Goal: Task Accomplishment & Management: Manage account settings

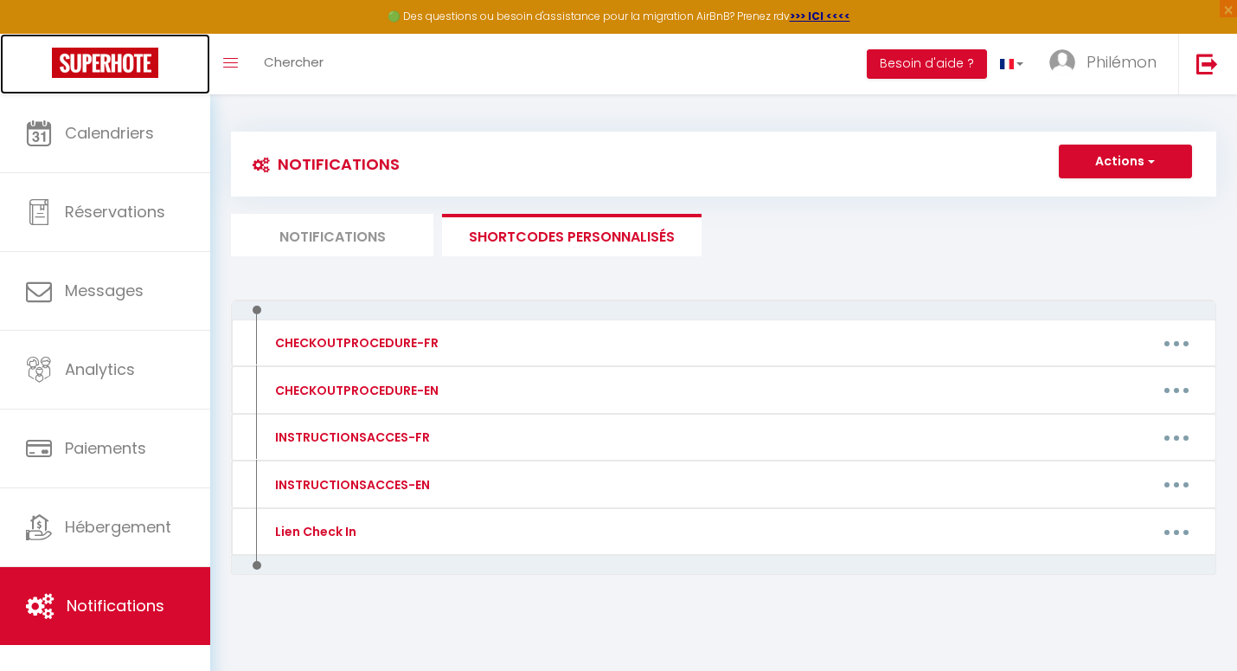
click at [112, 72] on img at bounding box center [105, 63] width 106 height 30
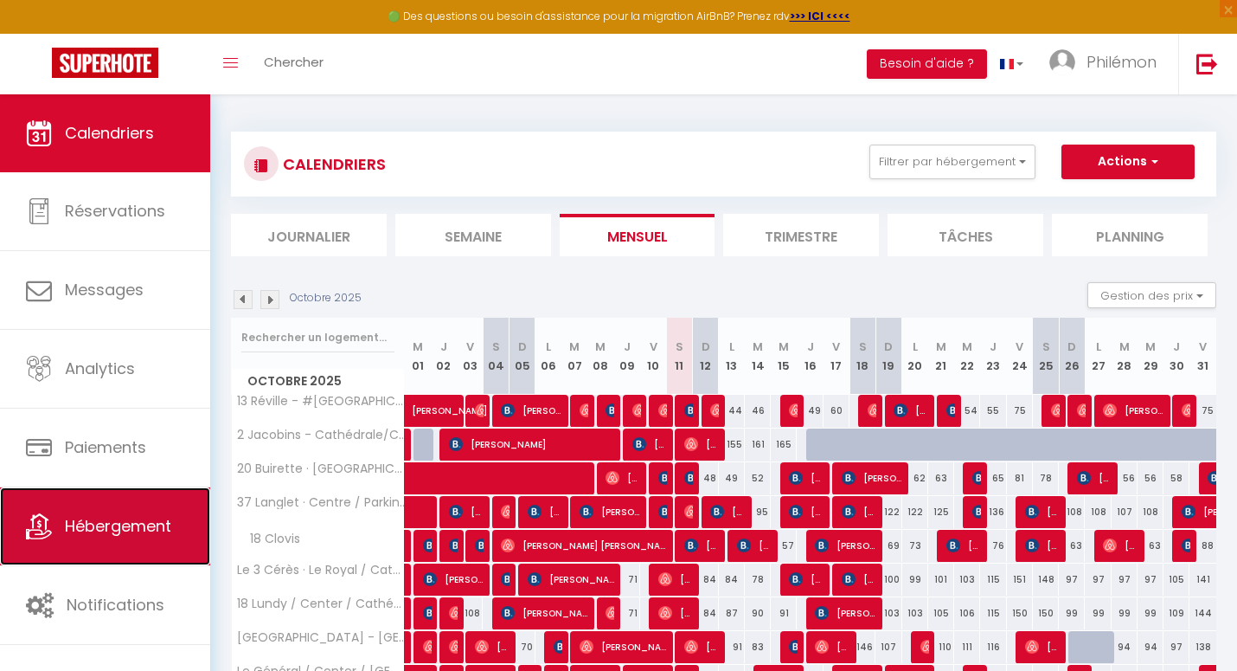
click at [106, 525] on span "Hébergement" at bounding box center [118, 526] width 106 height 22
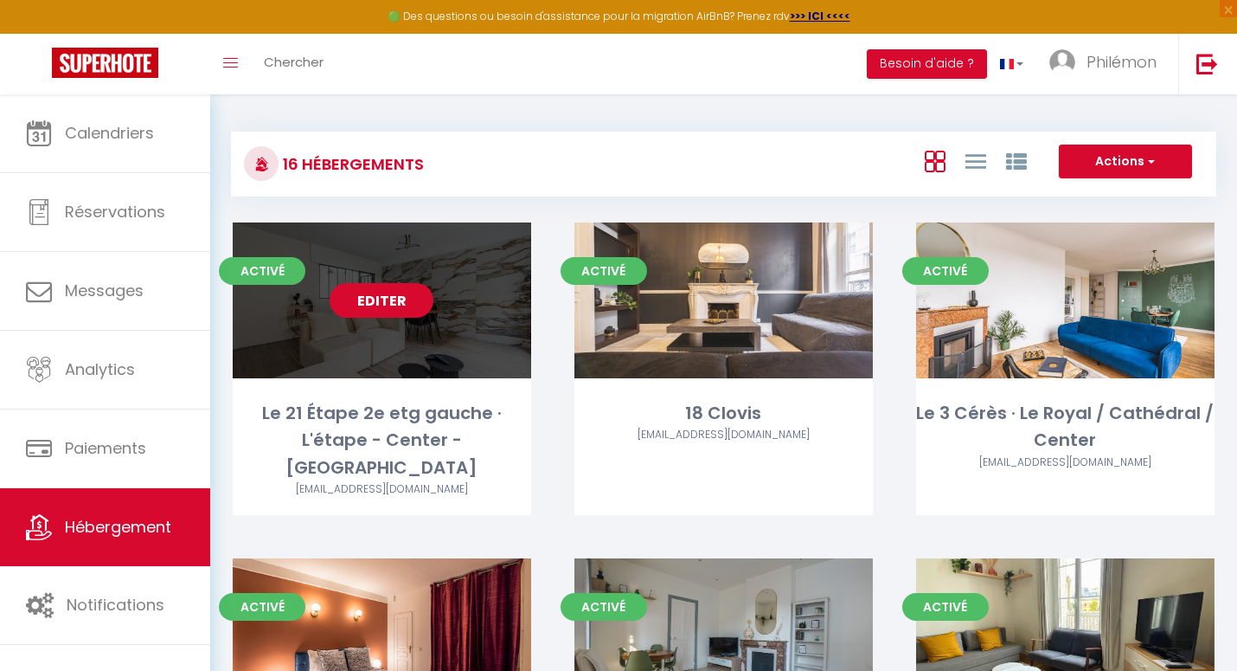
click at [388, 293] on link "Editer" at bounding box center [382, 300] width 104 height 35
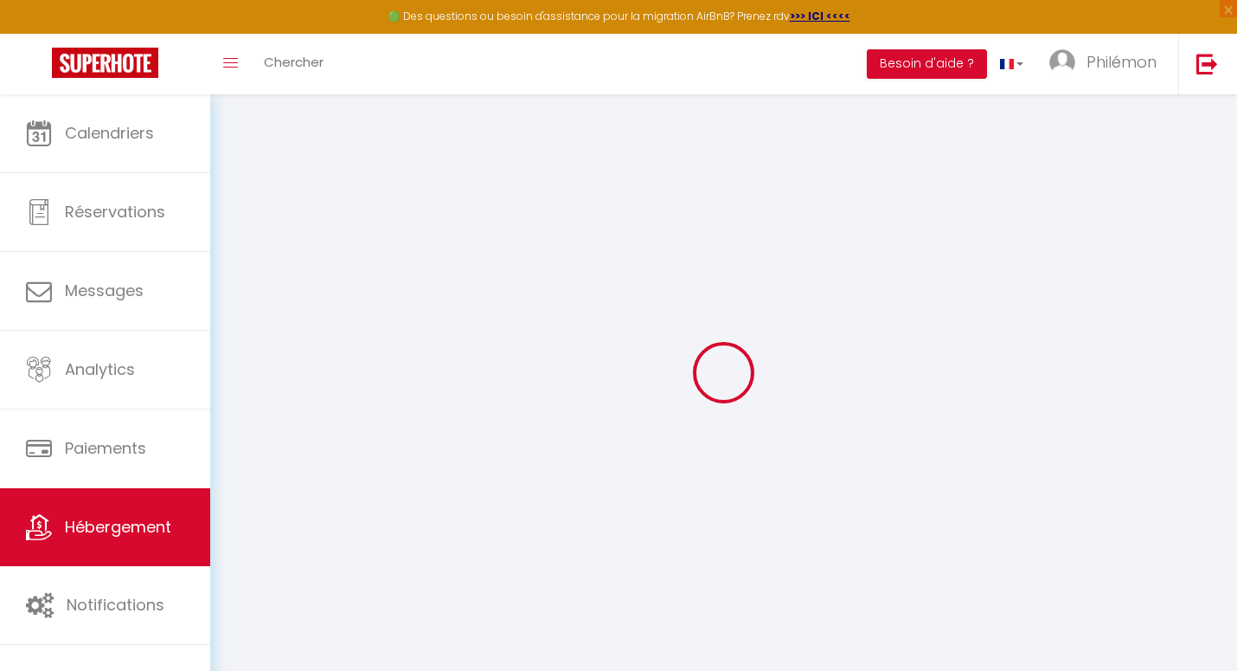
select select
checkbox input "false"
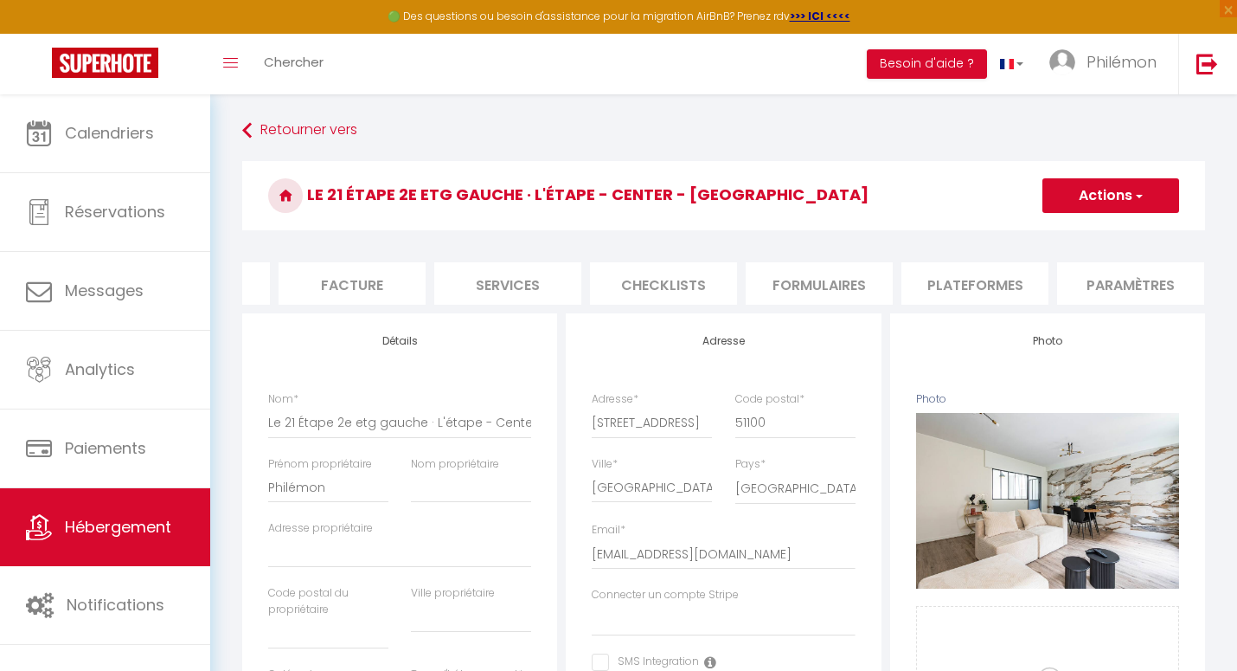
scroll to position [0, 274]
click at [989, 275] on li "Plateformes" at bounding box center [976, 283] width 147 height 42
select select
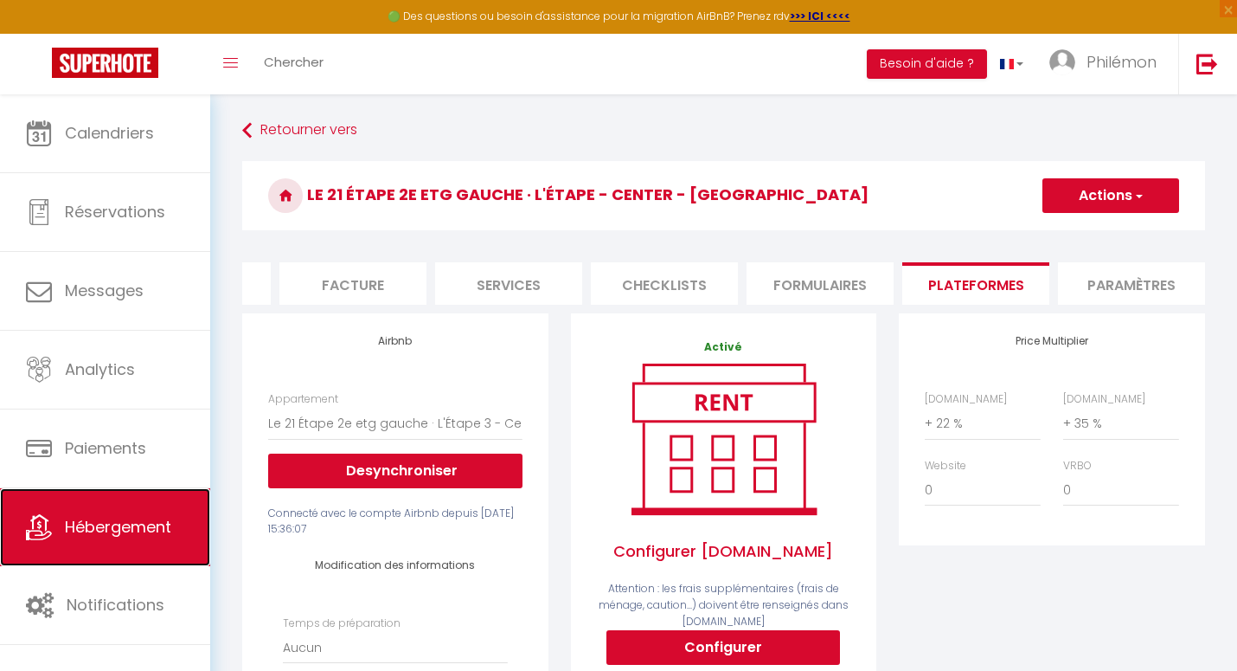
click at [117, 533] on span "Hébergement" at bounding box center [118, 527] width 106 height 22
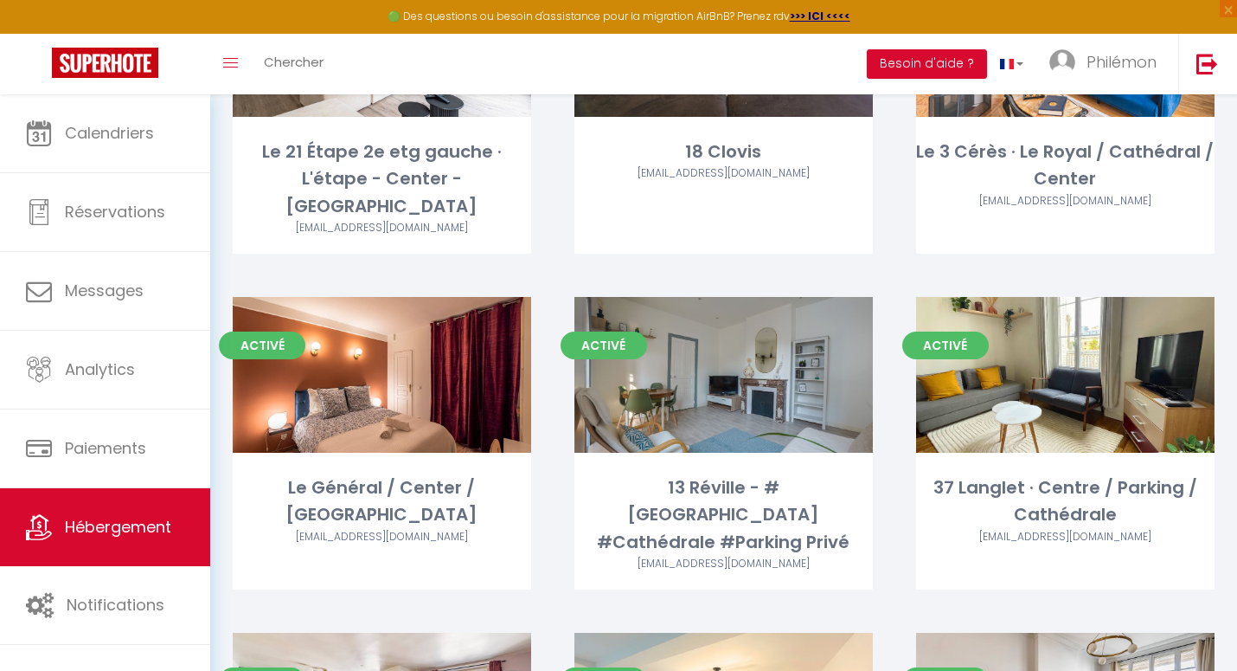
scroll to position [262, 0]
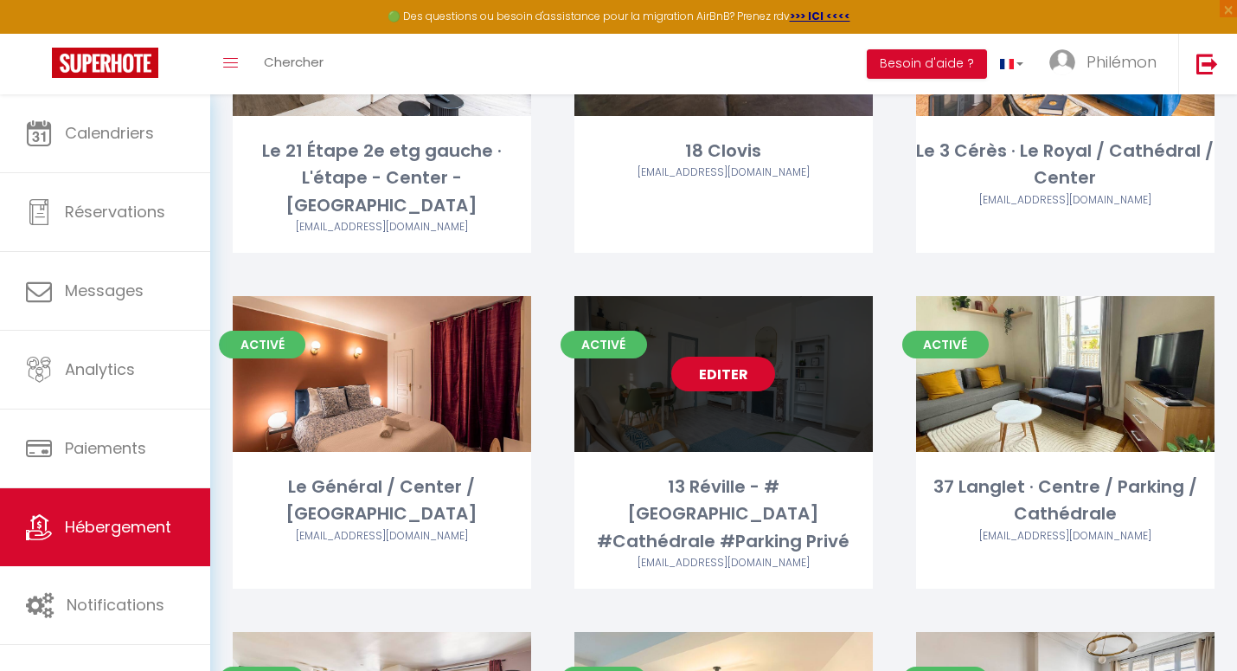
click at [728, 357] on link "Editer" at bounding box center [723, 374] width 104 height 35
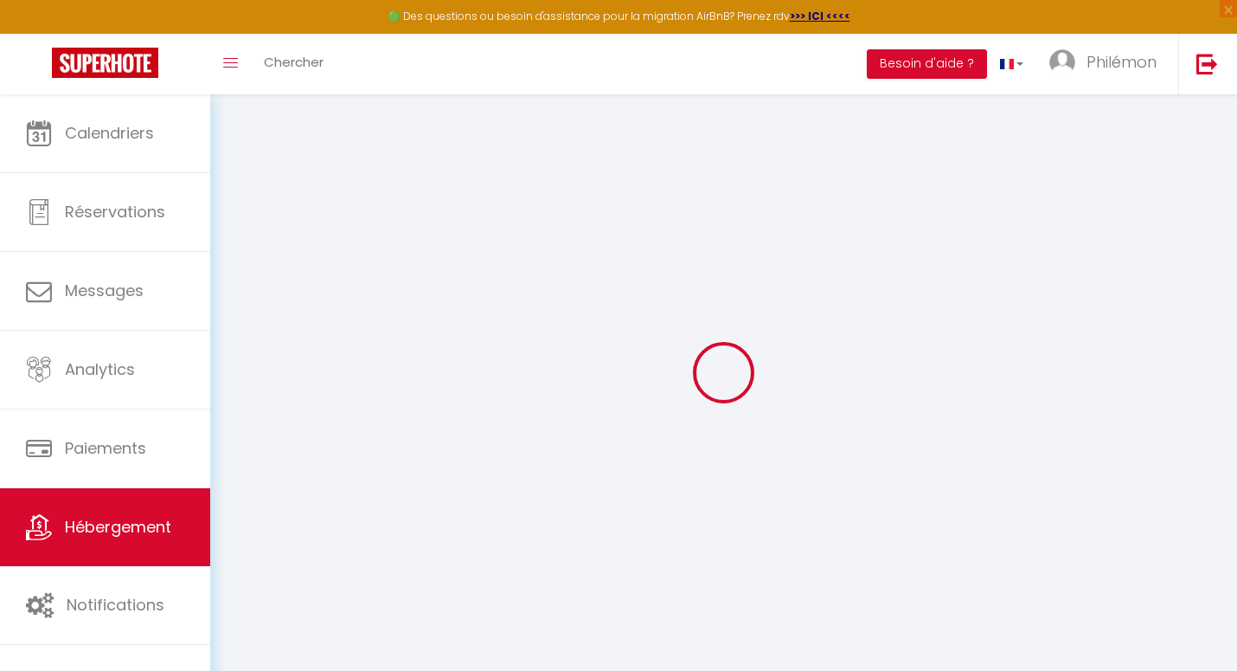
select select
checkbox input "false"
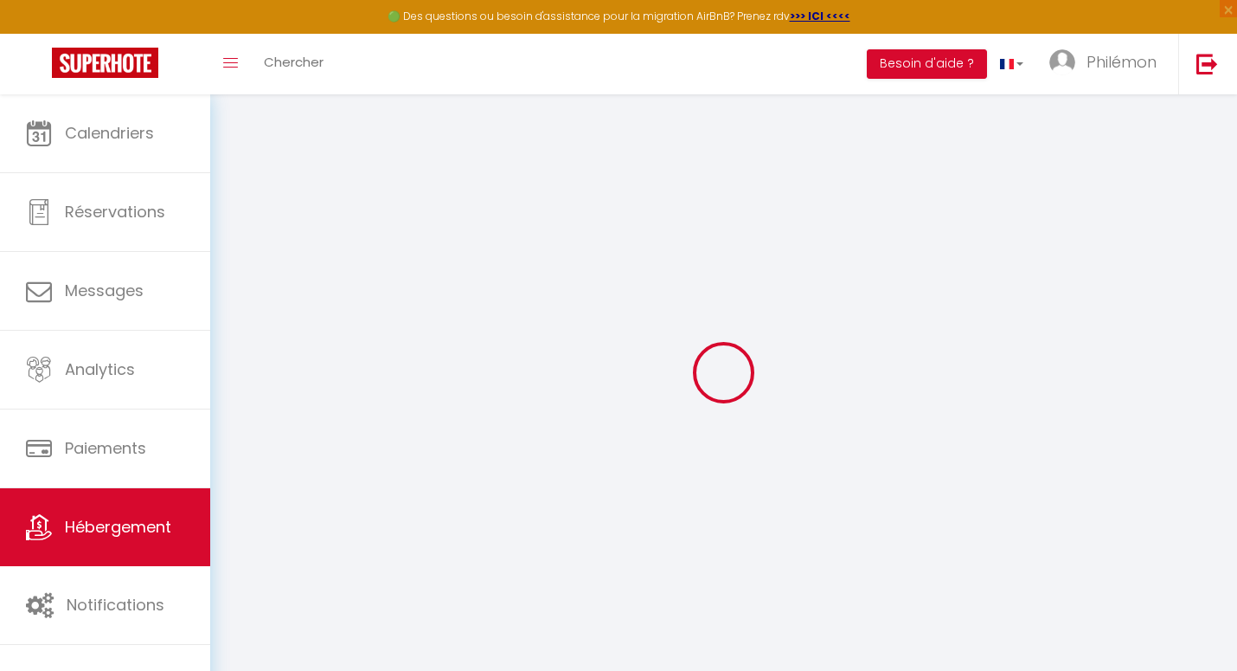
checkbox input "false"
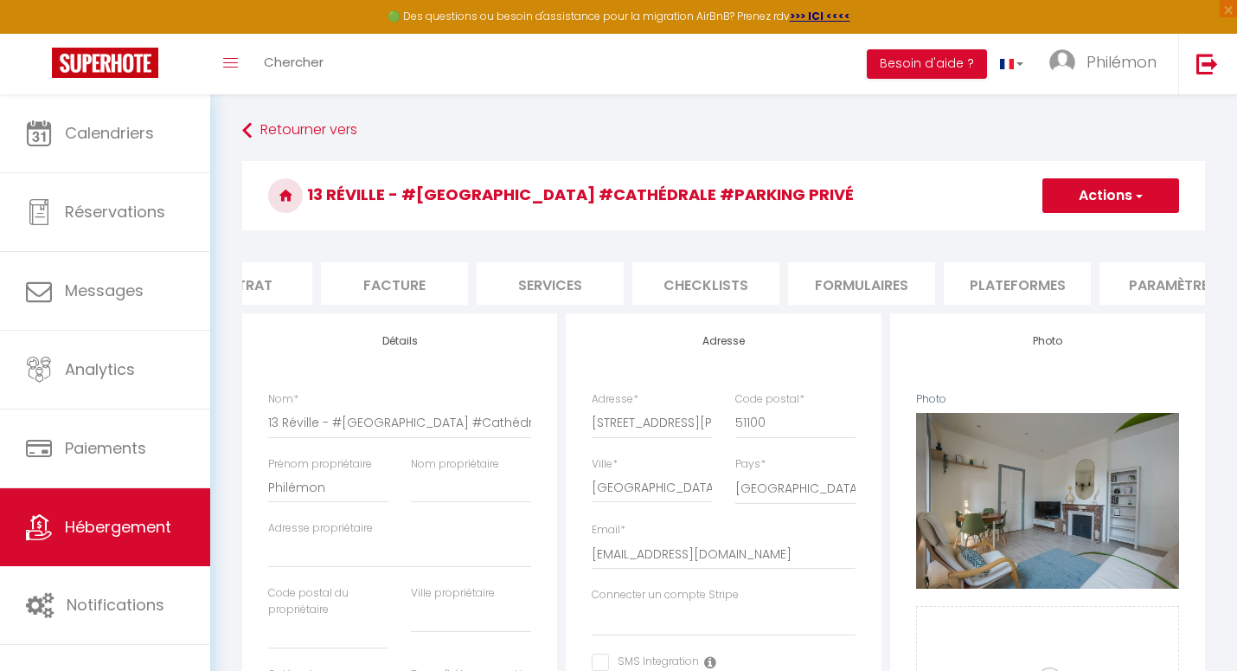
scroll to position [0, 250]
click at [1003, 280] on li "Plateformes" at bounding box center [1000, 283] width 147 height 42
select select
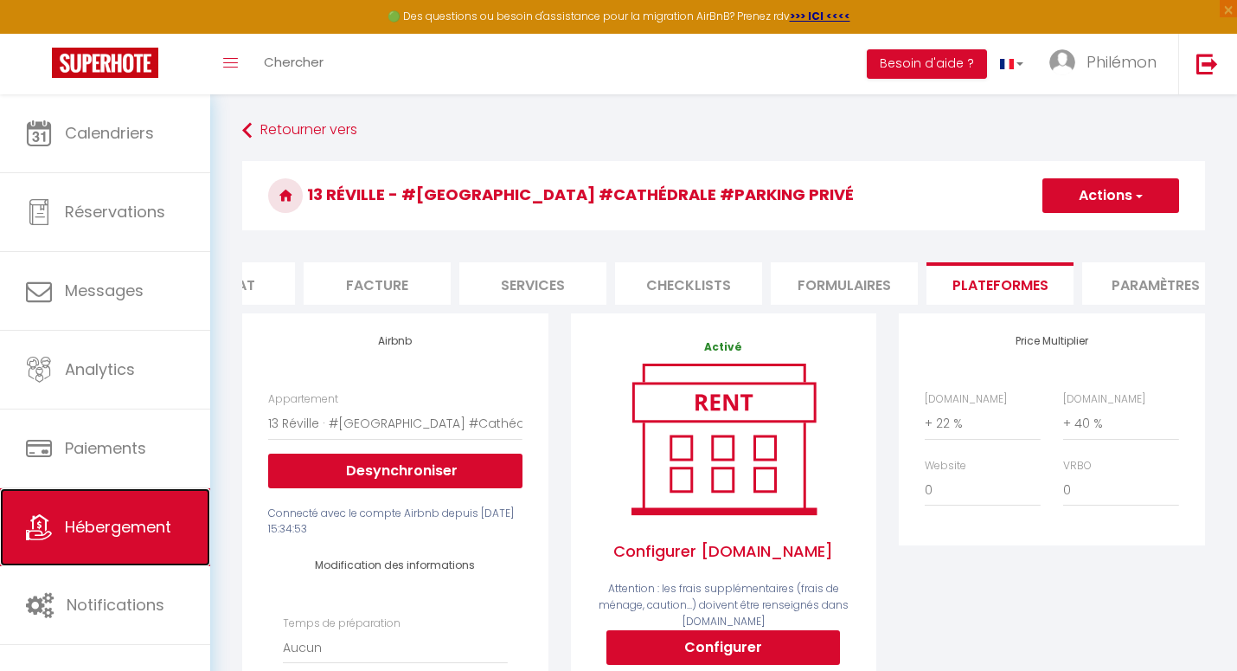
click at [104, 514] on link "Hébergement" at bounding box center [105, 527] width 210 height 78
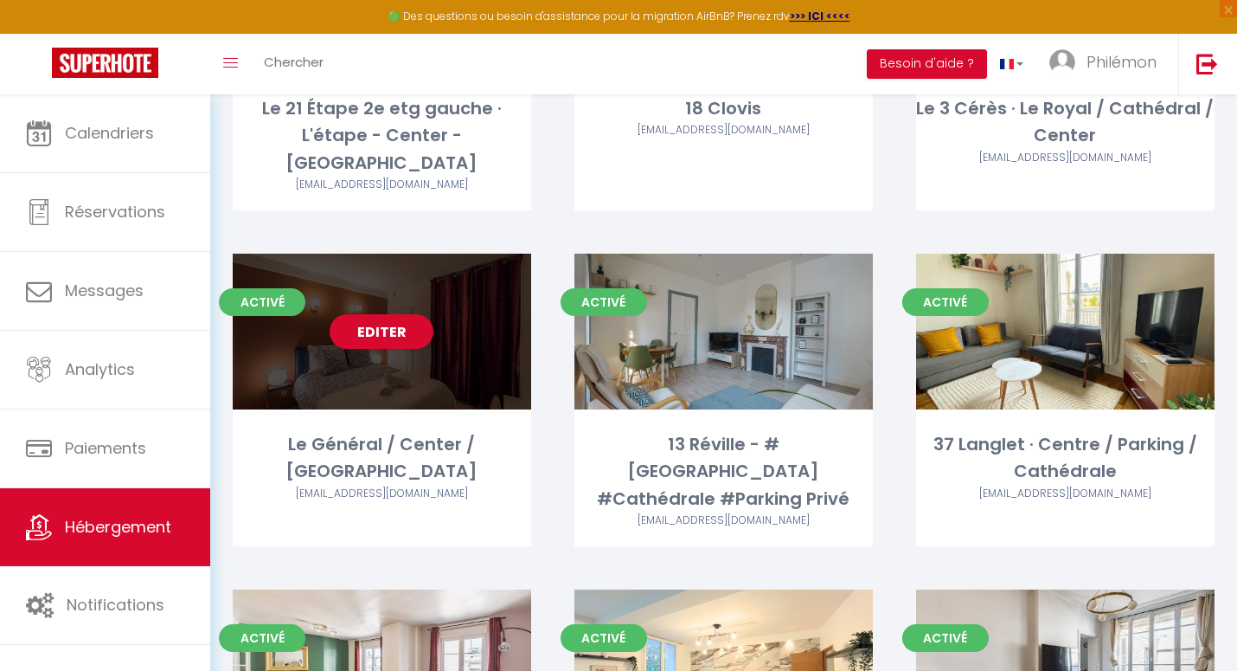
scroll to position [305, 0]
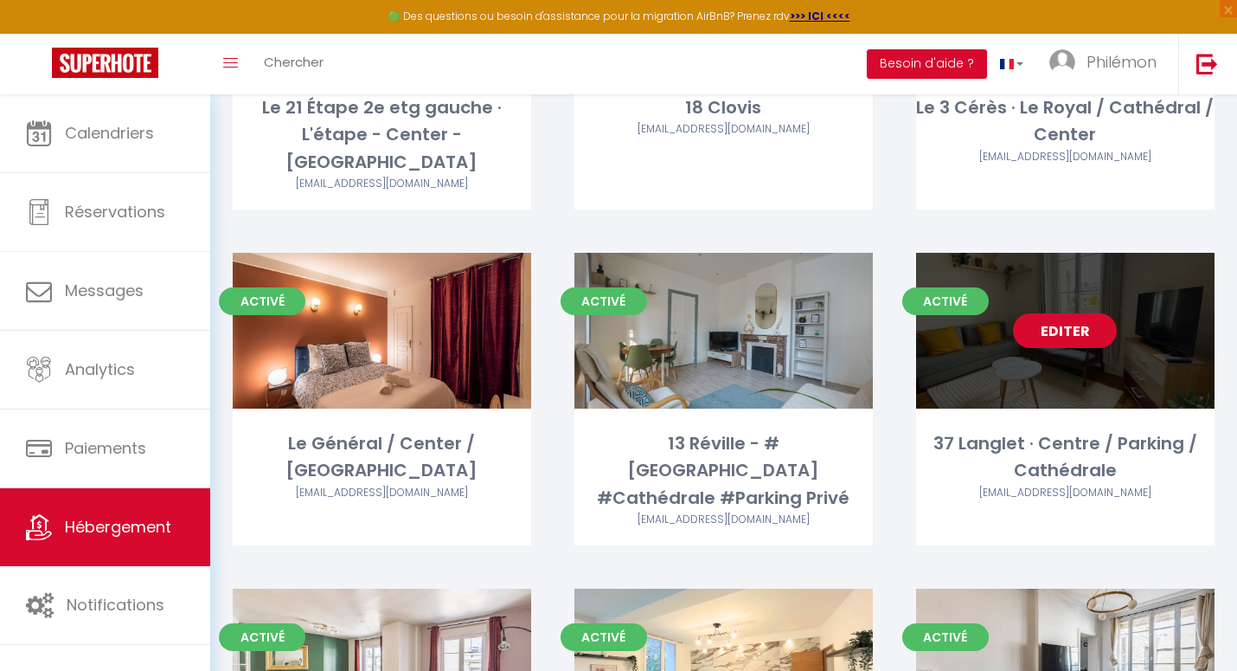
click at [1041, 313] on link "Editer" at bounding box center [1065, 330] width 104 height 35
click at [1081, 313] on link "Editer" at bounding box center [1065, 330] width 104 height 35
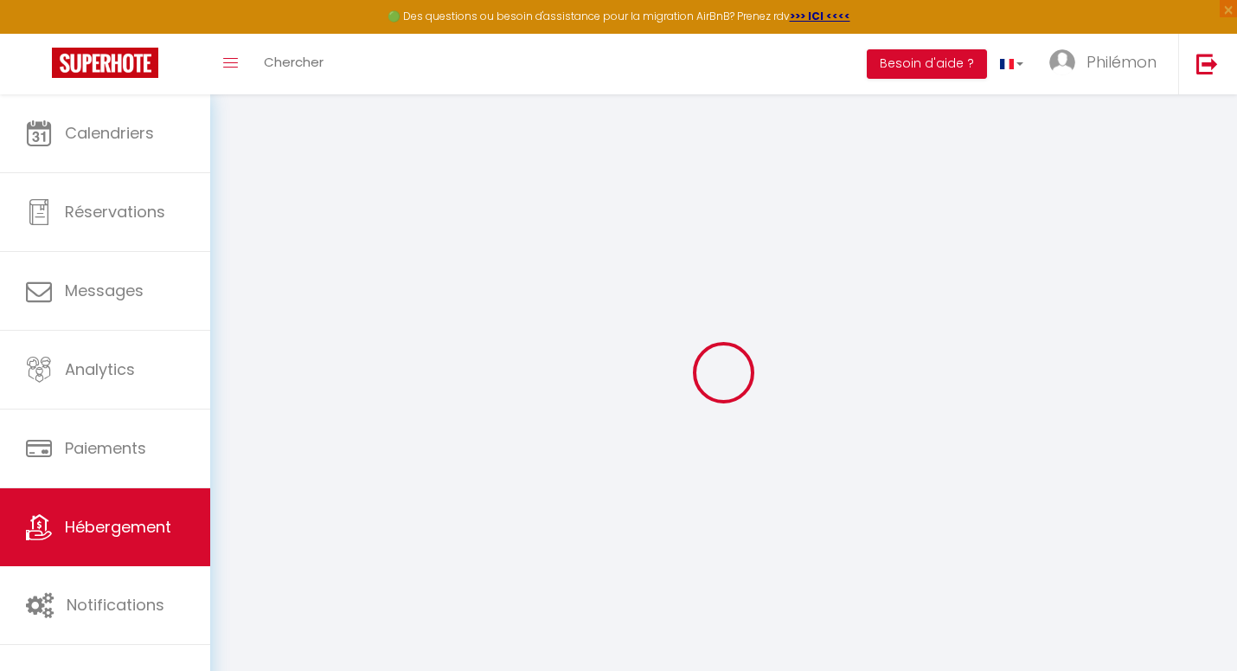
select select "+ 22 %"
select select "+ 30 %"
select select "3712-1174805726135929820"
select select
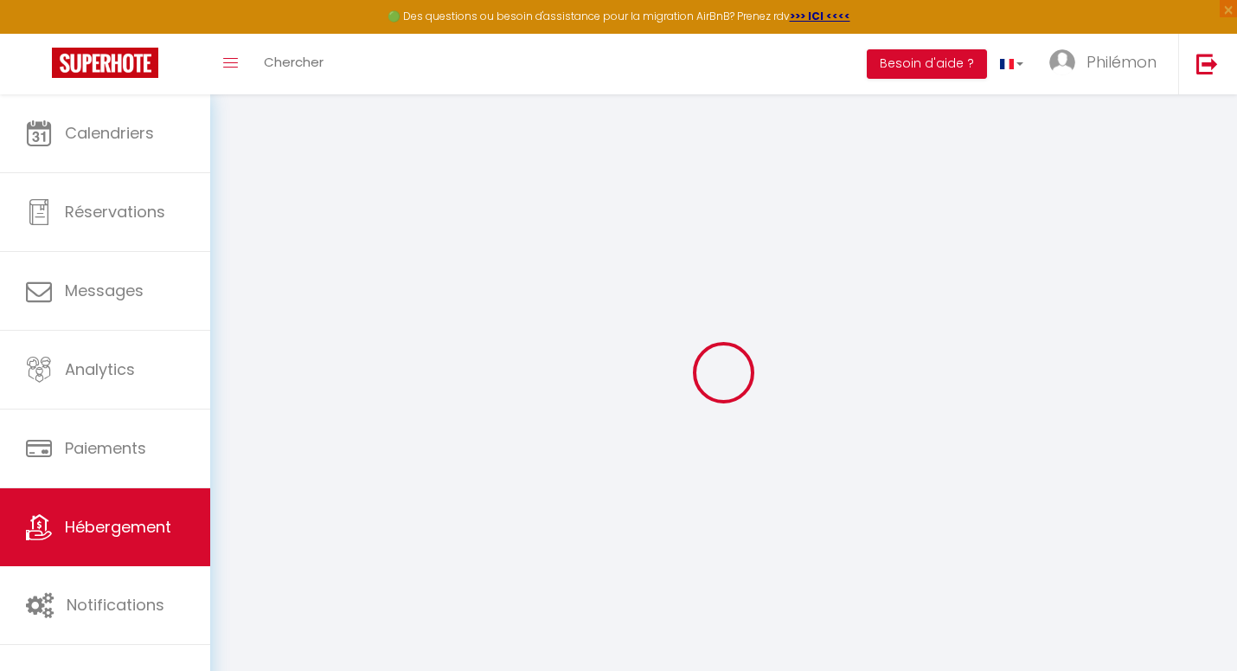
checkbox input "false"
select select "EUR"
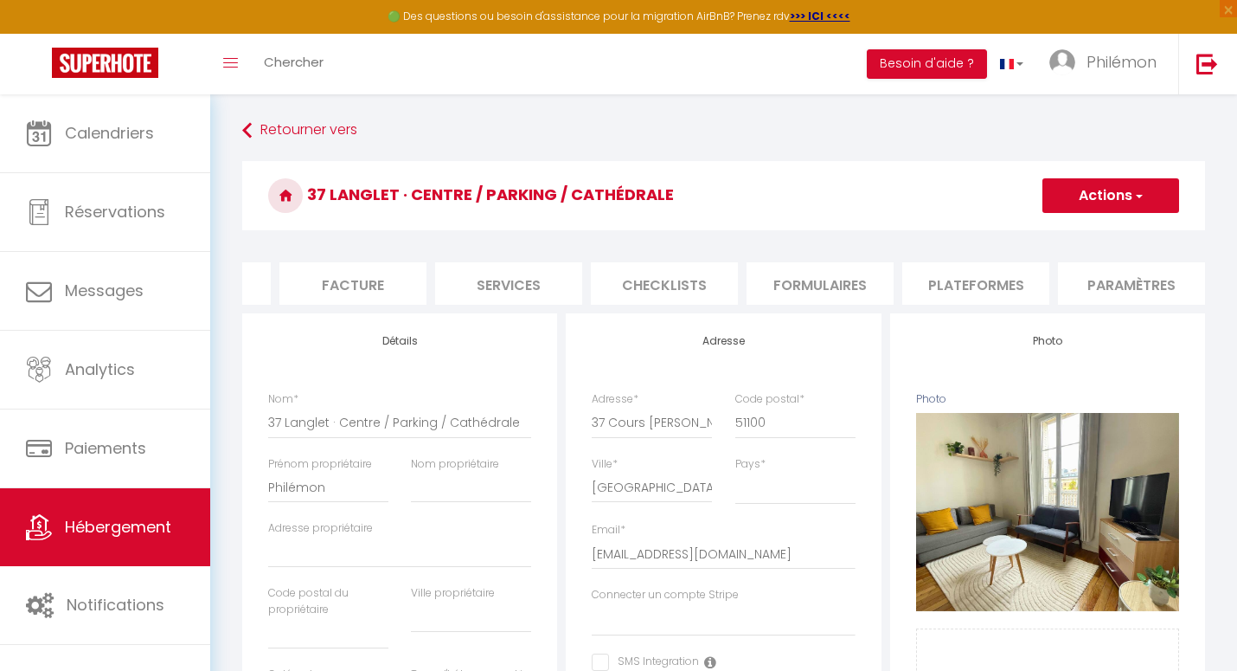
scroll to position [0, 306]
click at [921, 286] on li "Plateformes" at bounding box center [944, 283] width 147 height 42
select select
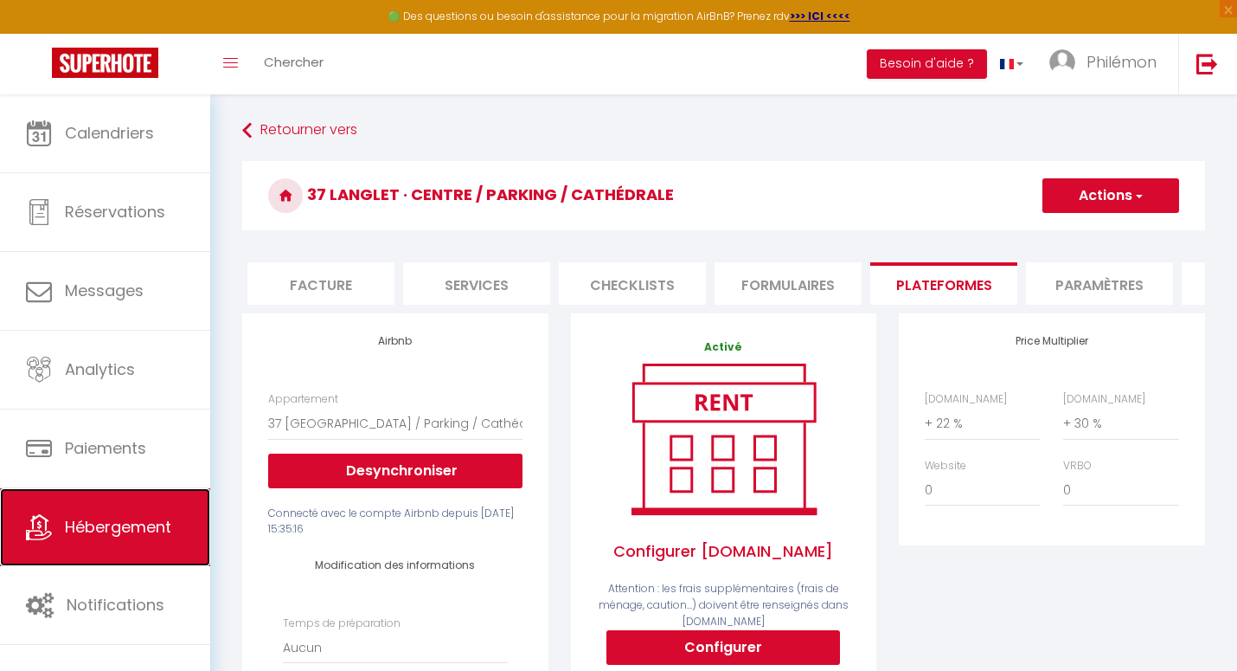
click at [93, 515] on link "Hébergement" at bounding box center [105, 527] width 210 height 78
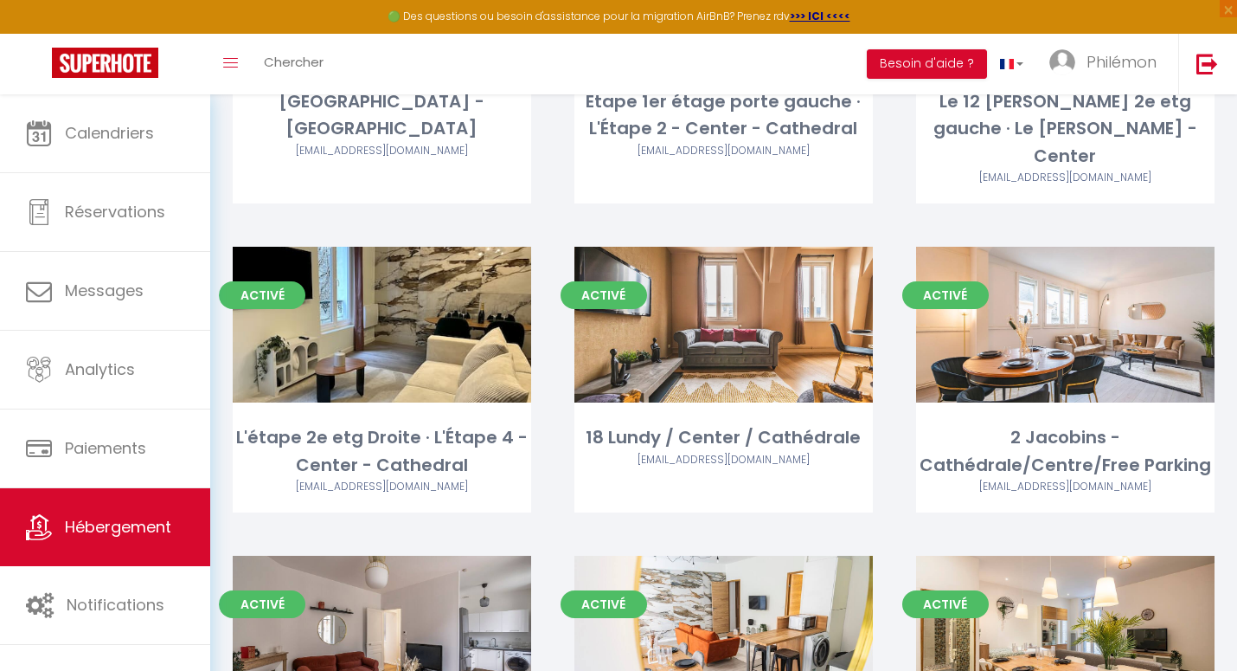
scroll to position [974, 0]
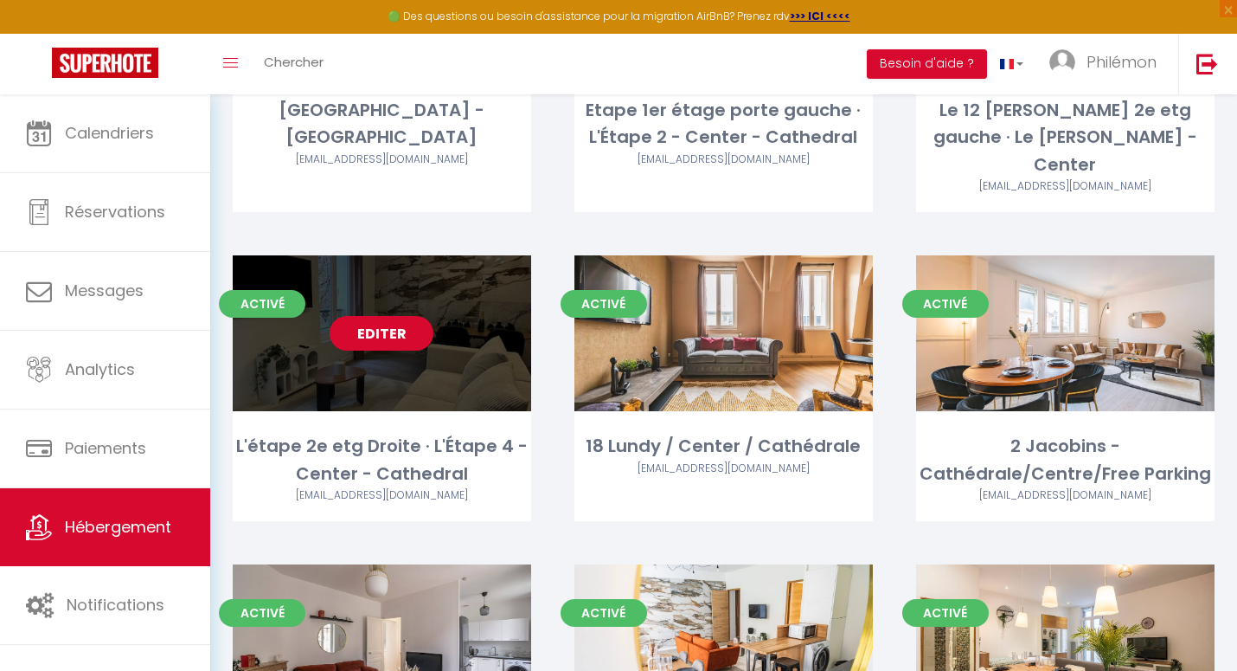
click at [408, 316] on link "Editer" at bounding box center [382, 333] width 104 height 35
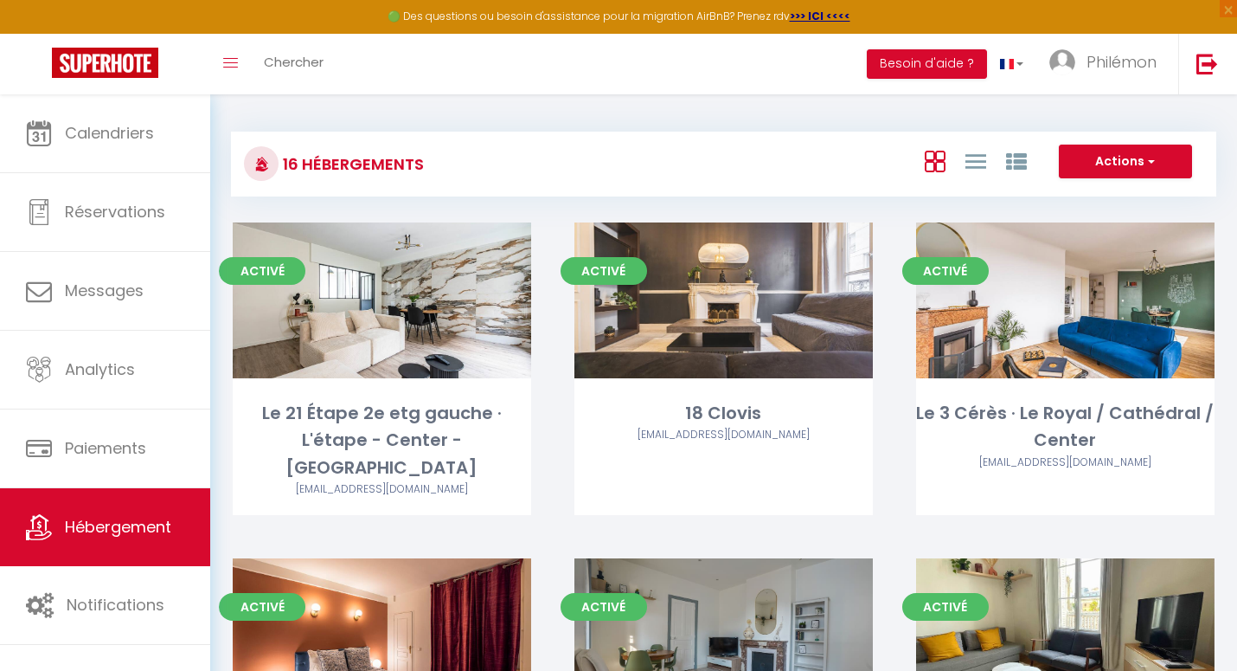
select select "3"
select select "2"
select select "1"
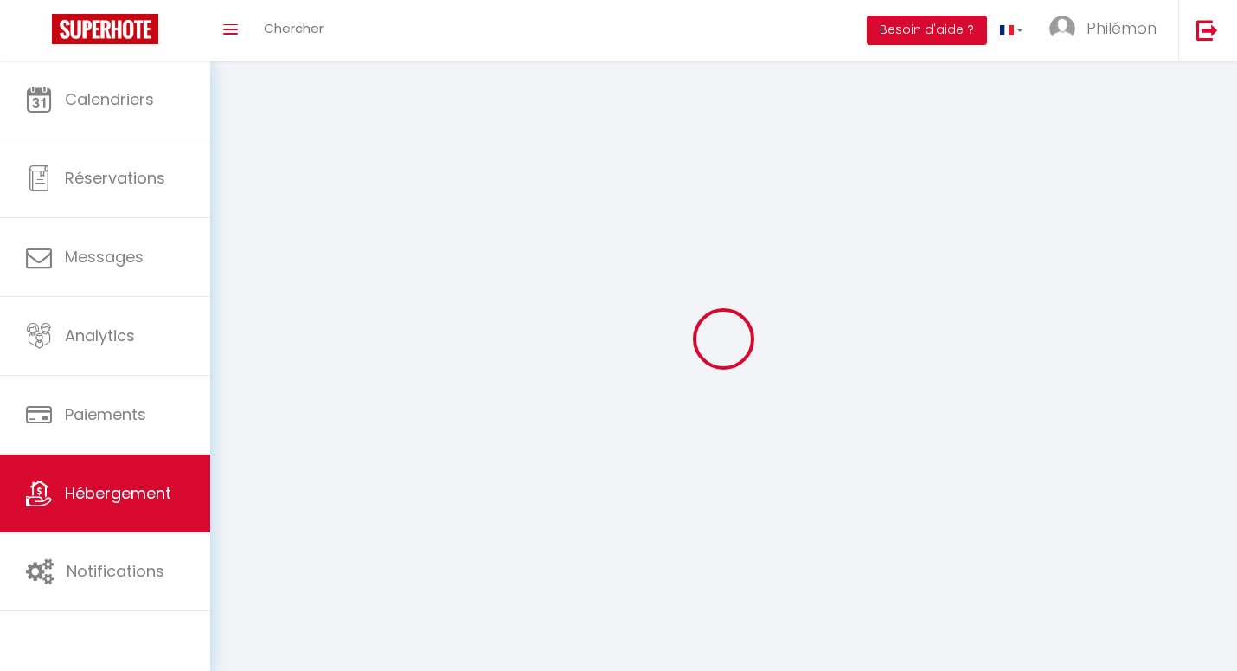
select select
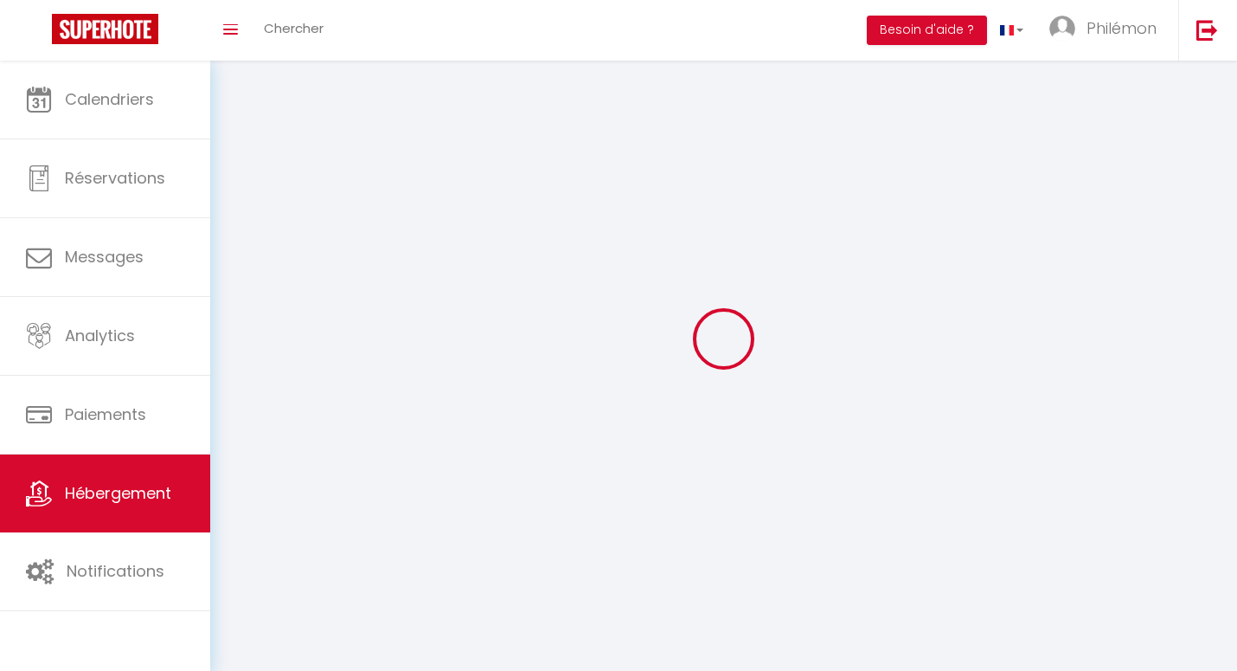
select select
checkbox input "false"
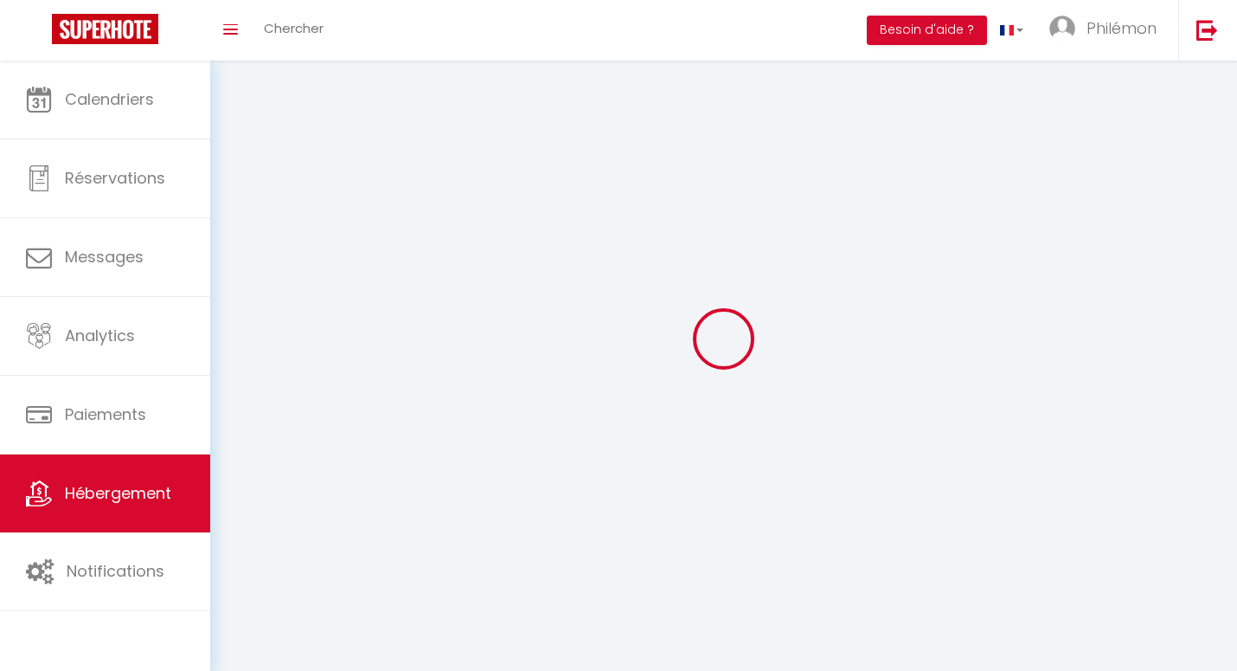
checkbox input "false"
select select
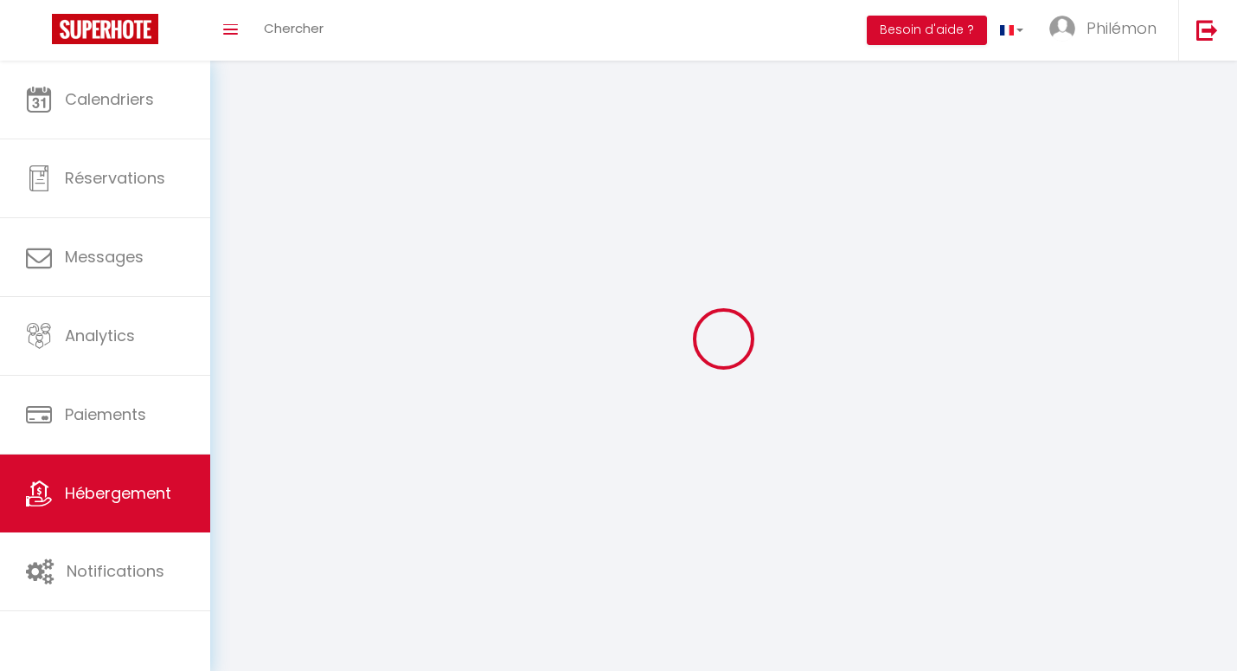
select select
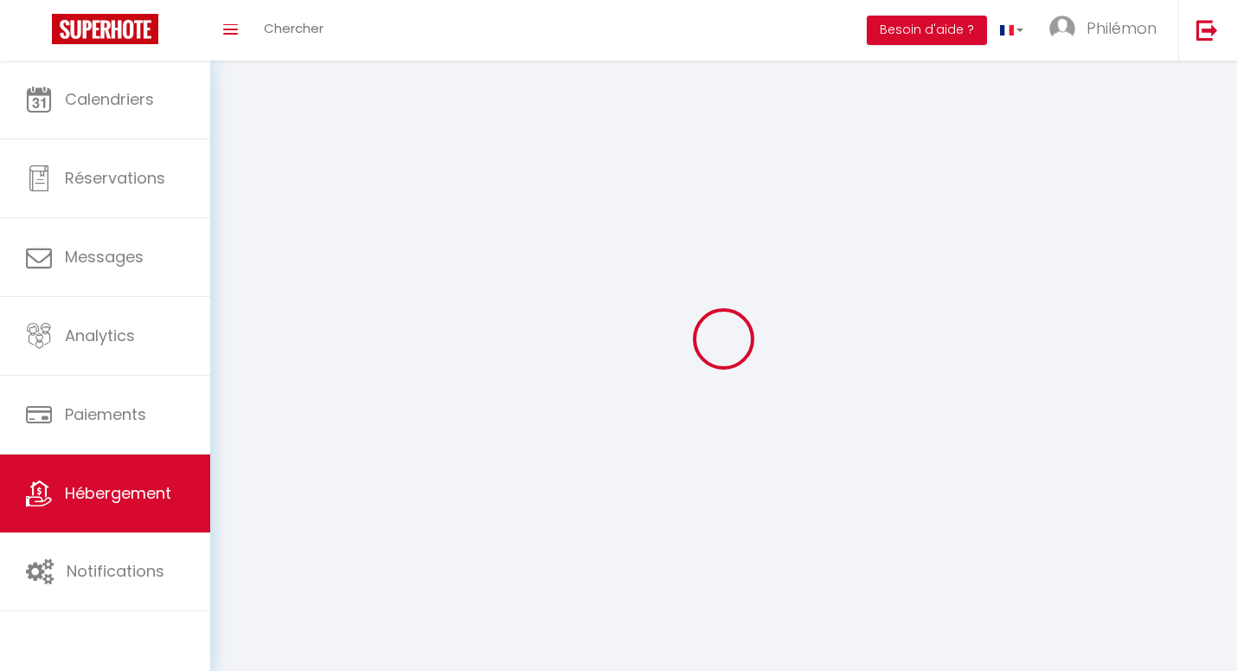
checkbox input "false"
select select
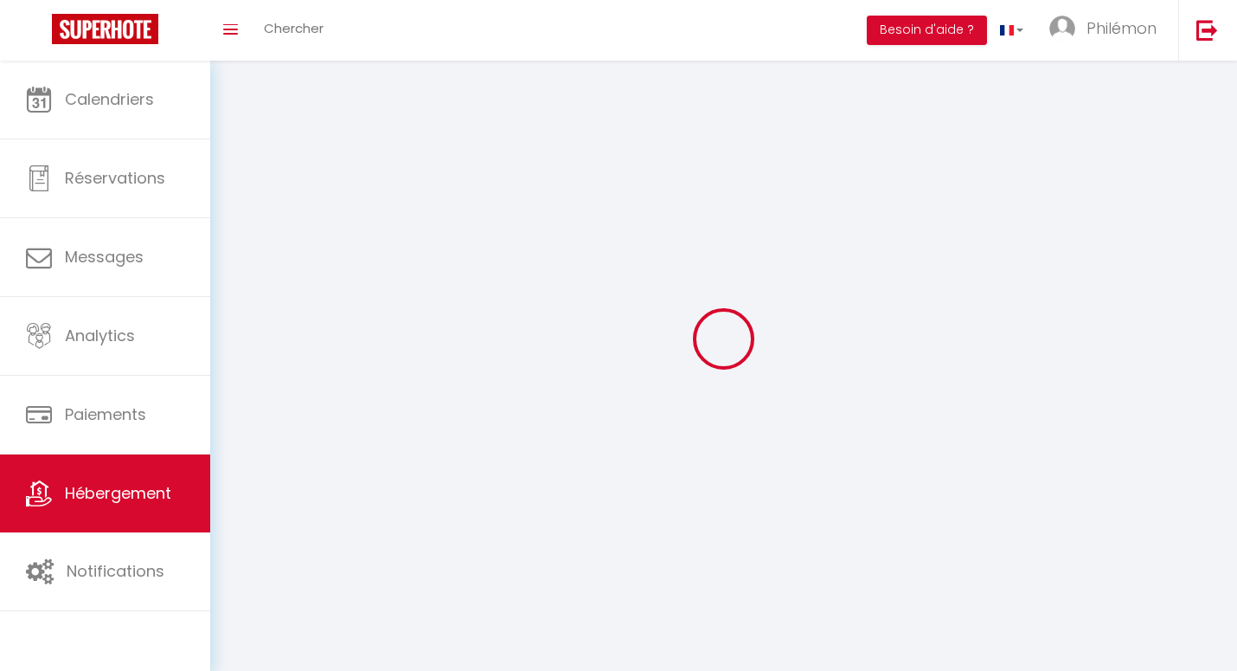
select select
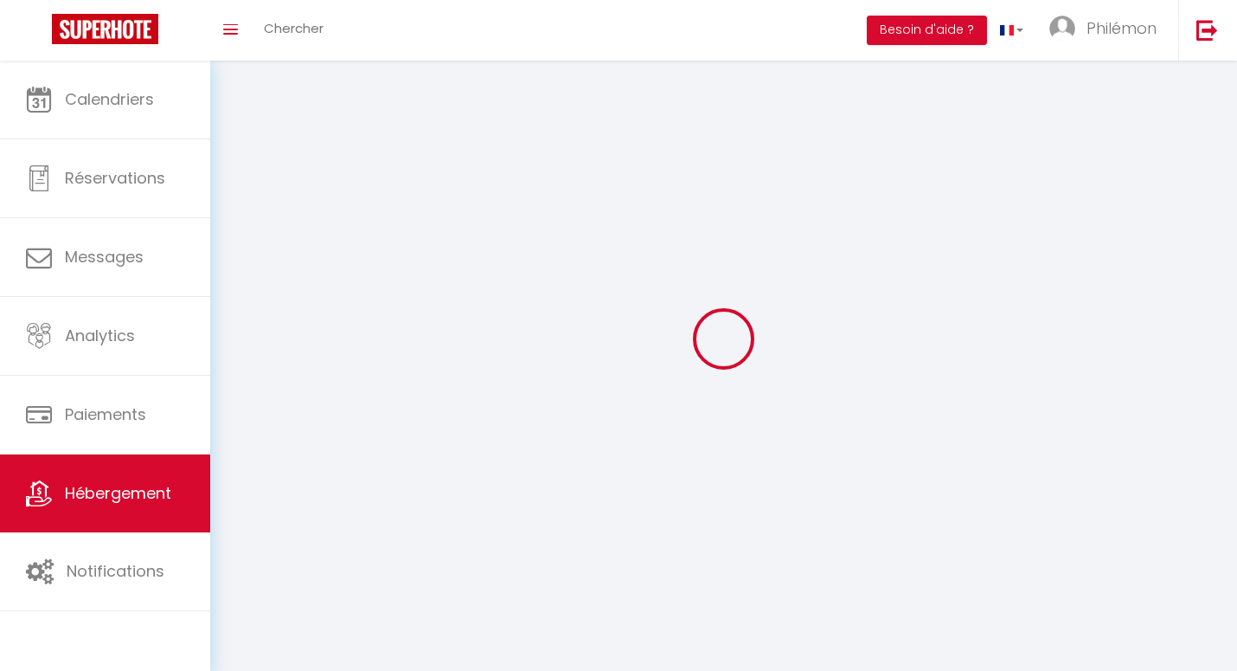
select select
checkbox input "false"
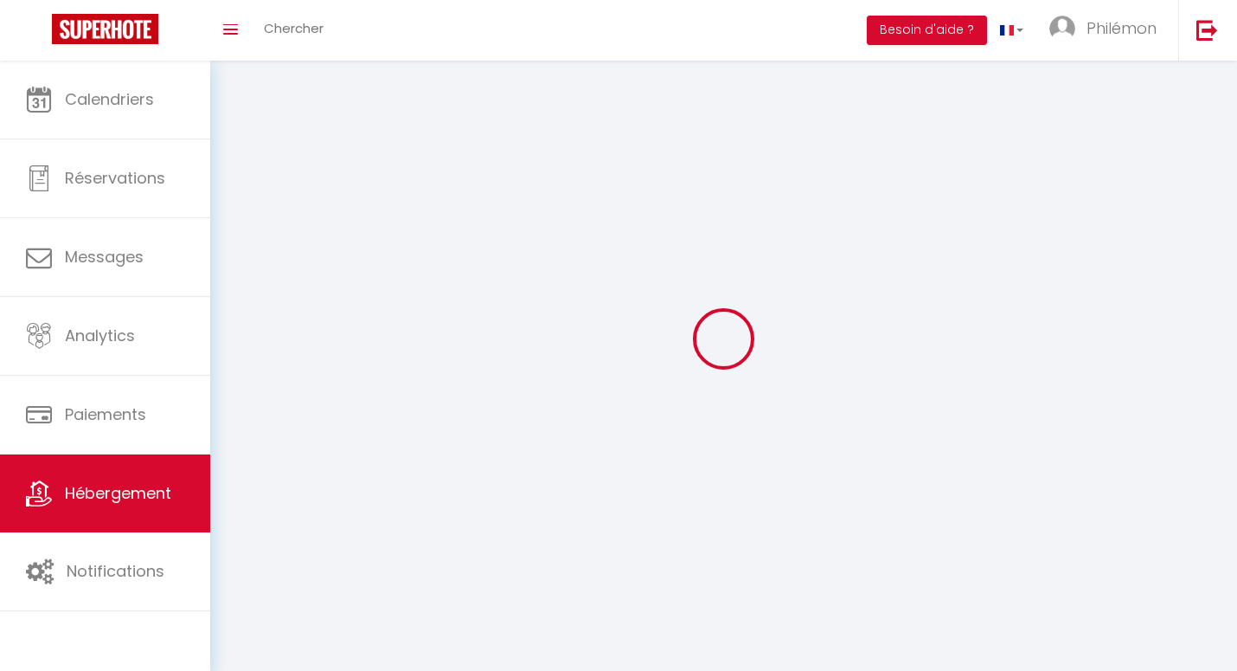
checkbox input "false"
select select
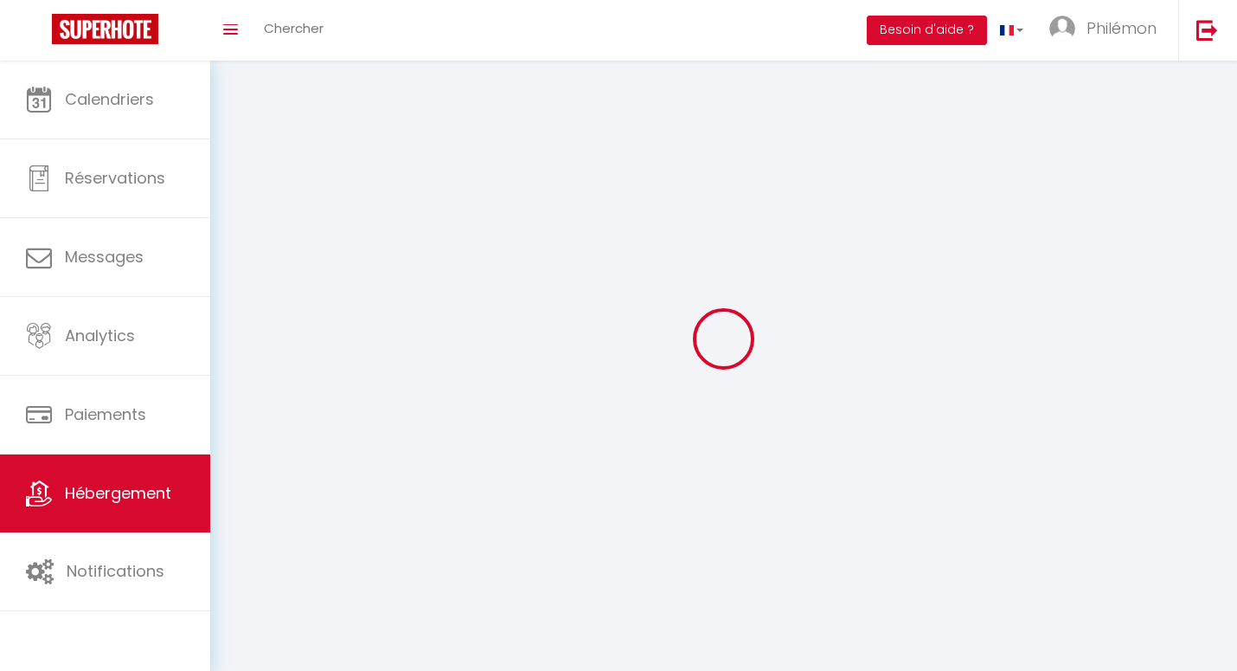
select select
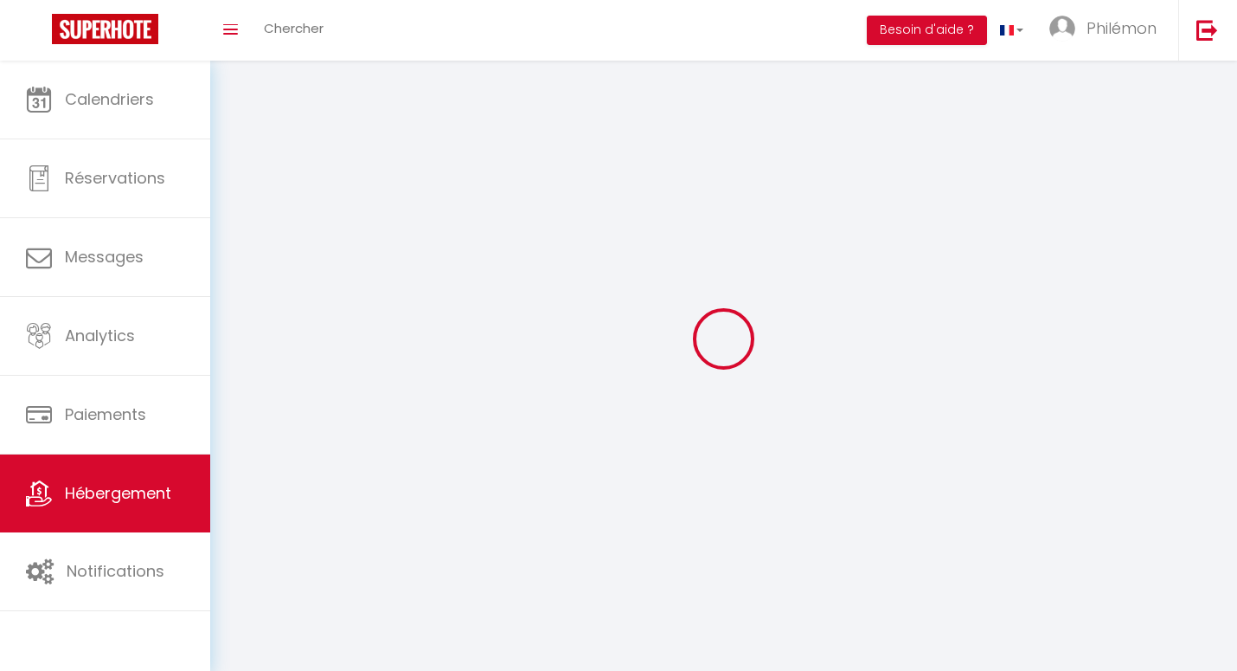
checkbox input "false"
select select
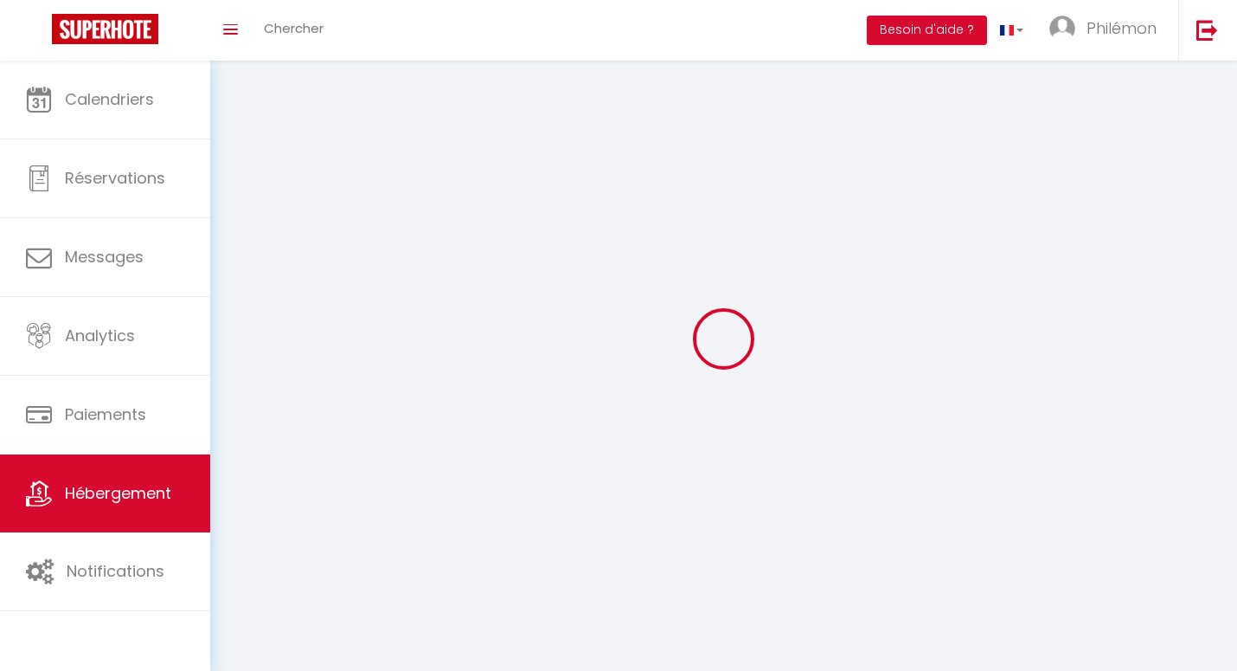
select select
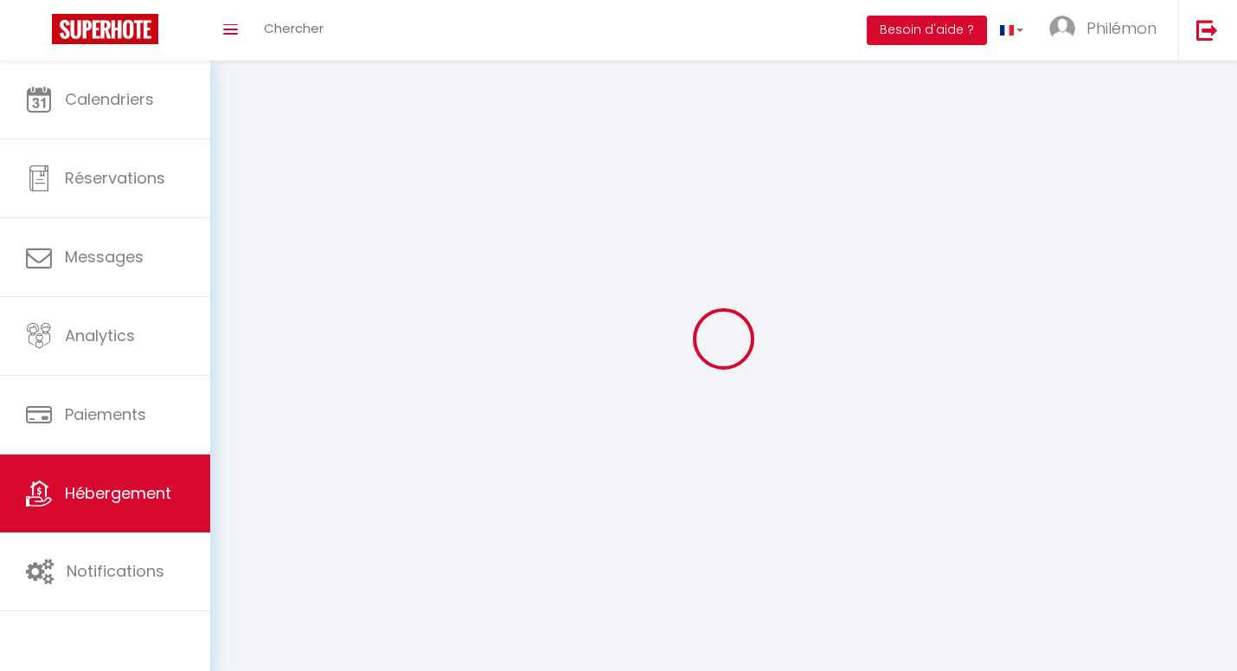
select select
checkbox input "false"
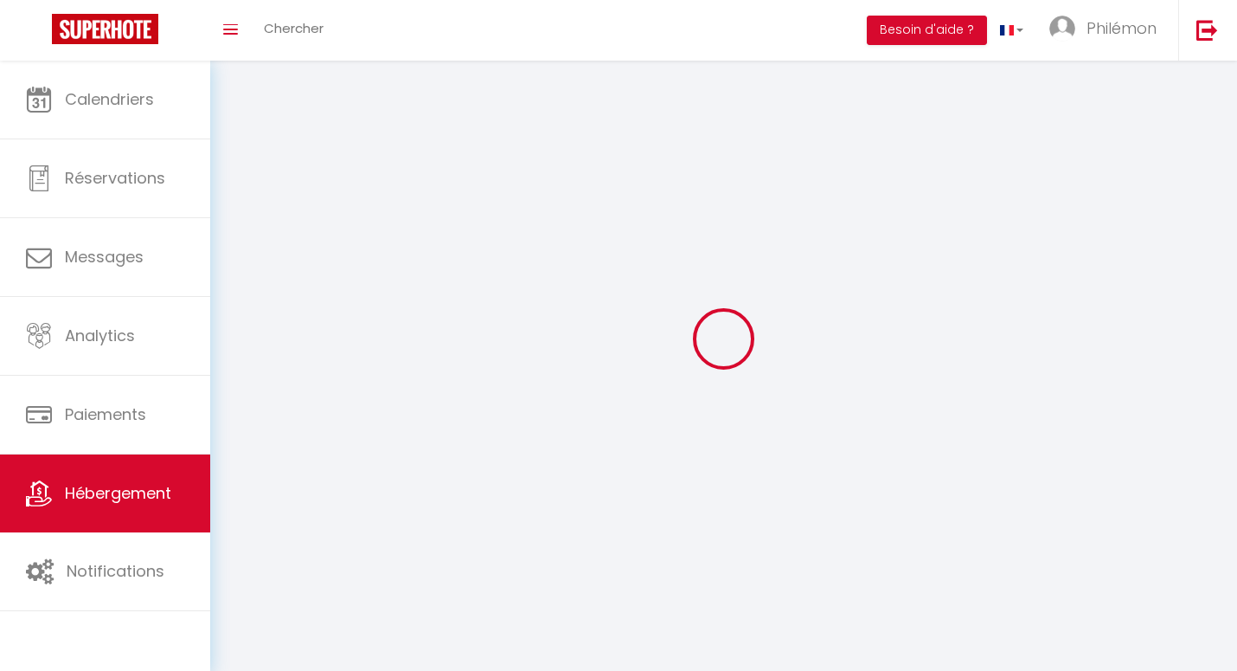
checkbox input "false"
select select
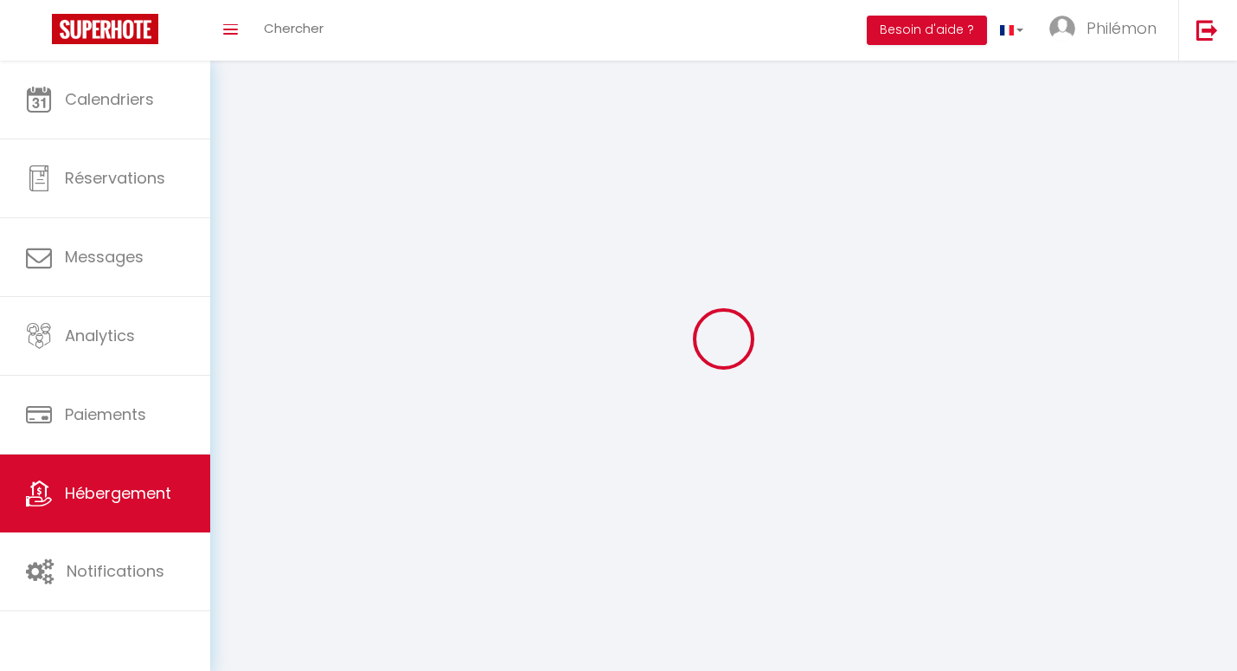
select select
checkbox input "false"
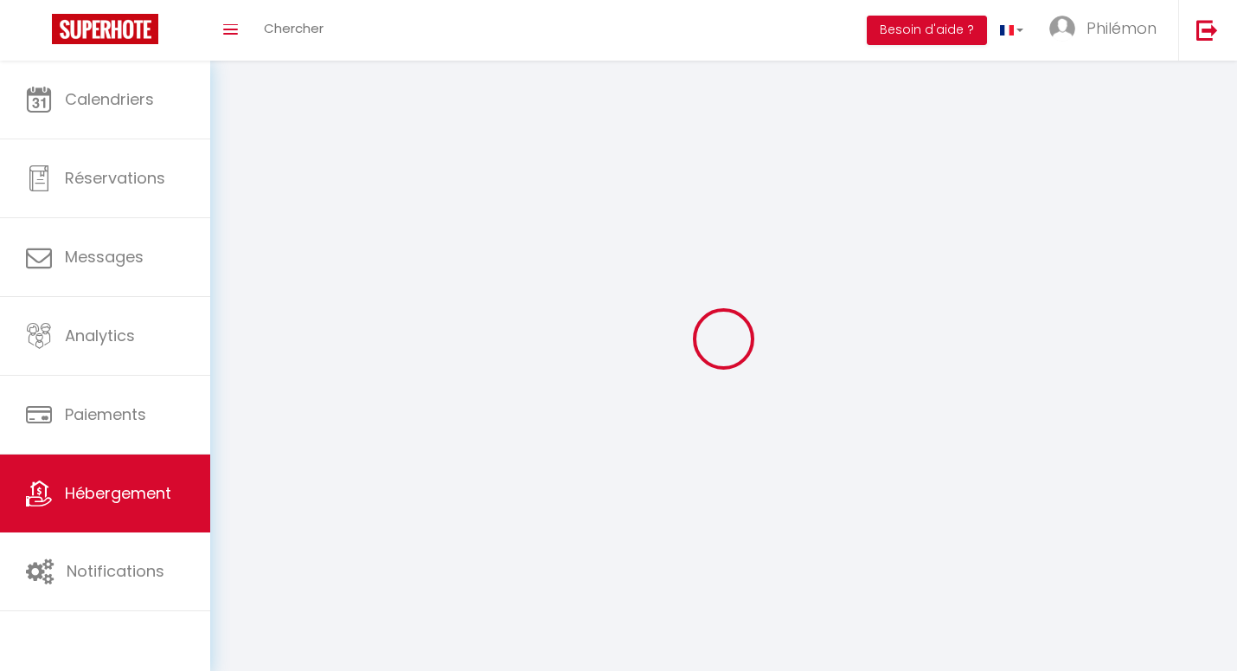
checkbox input "false"
select select
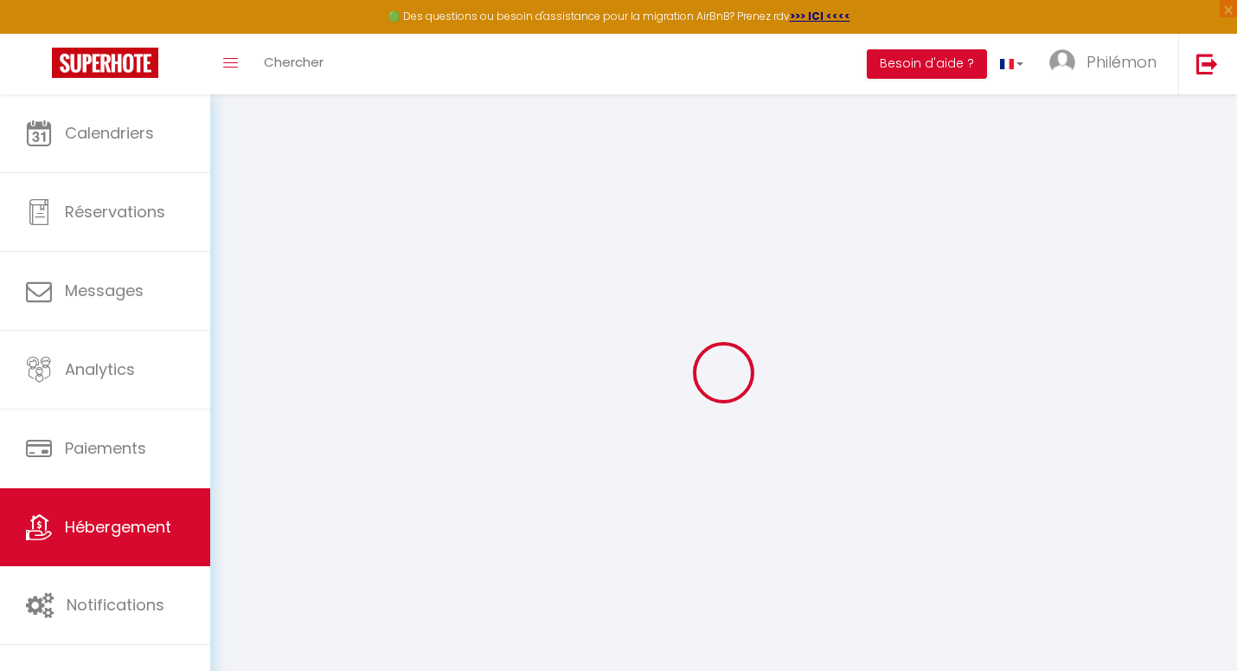
select select "3712-1527730216799209113"
select select
checkbox input "false"
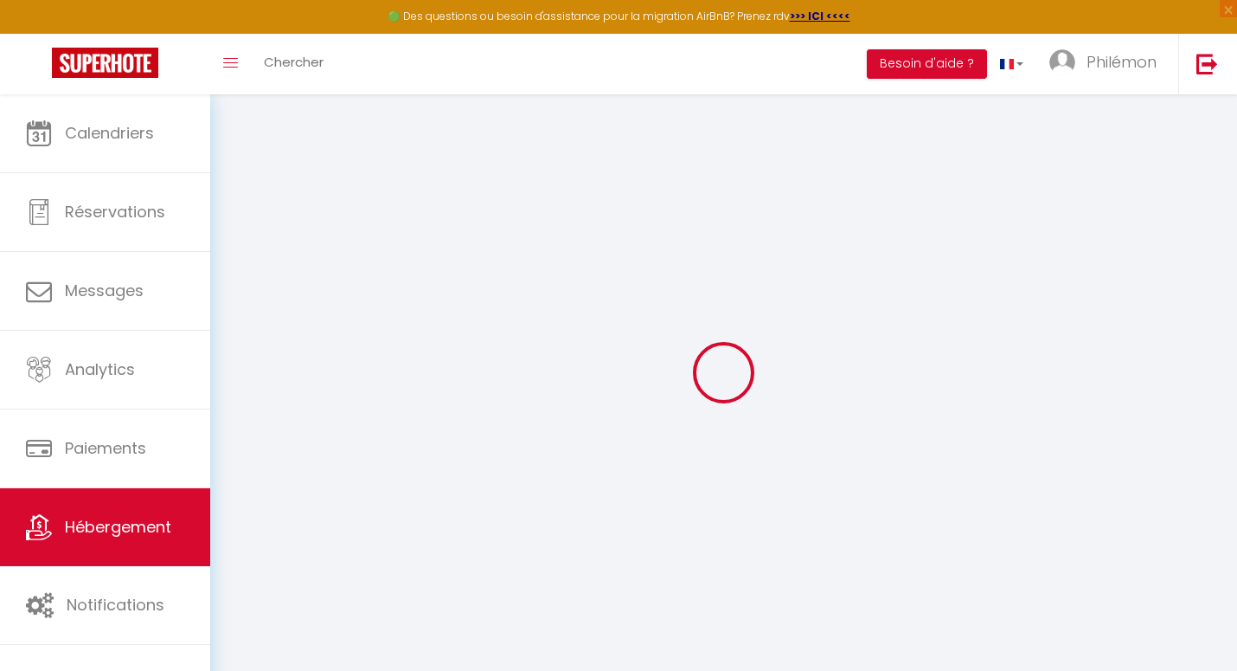
checkbox input "false"
select select "EUR"
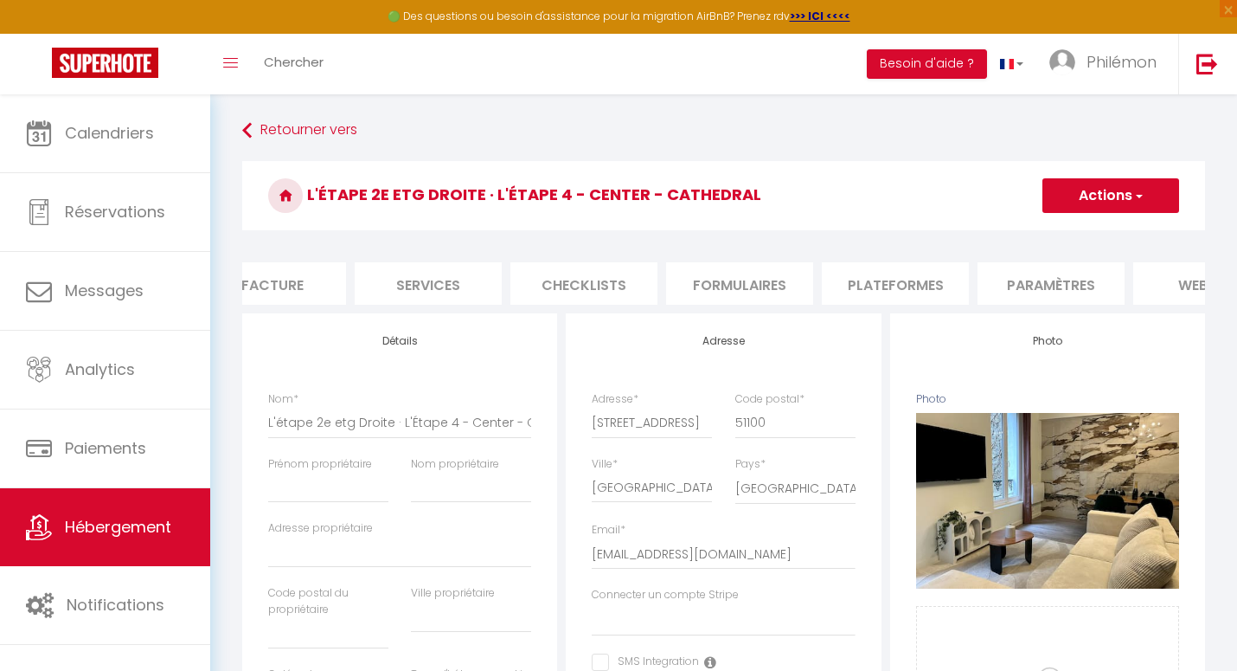
scroll to position [0, 349]
click at [928, 278] on li "Plateformes" at bounding box center [901, 283] width 147 height 42
select select
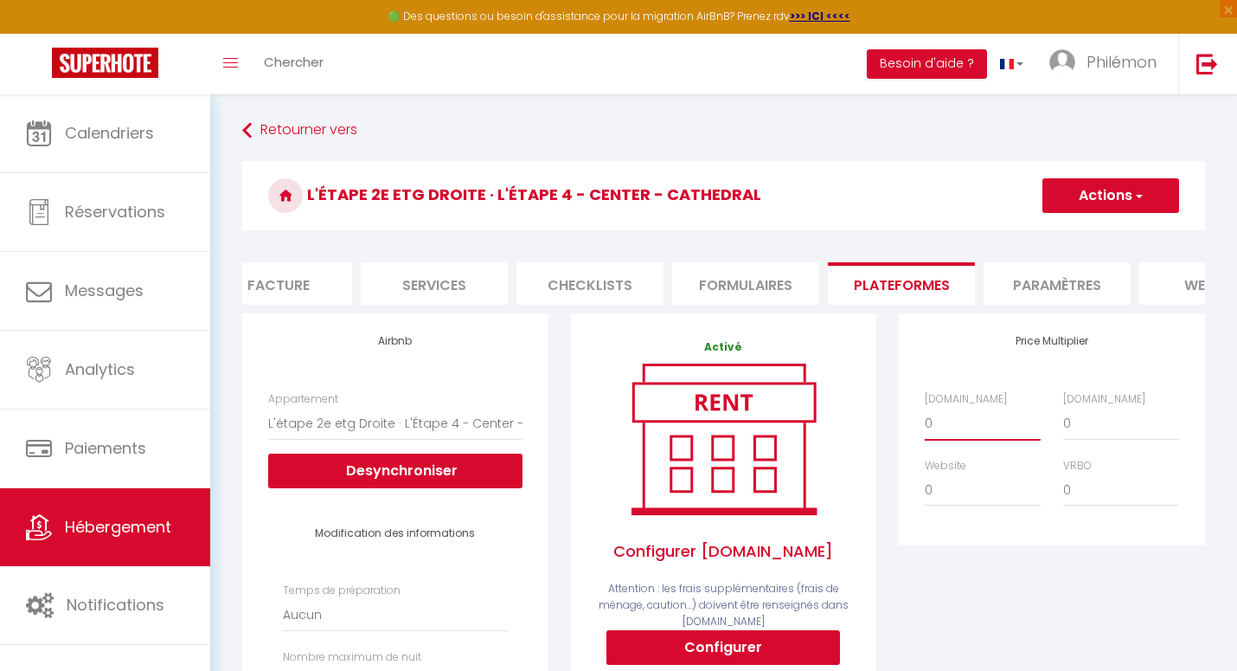
click at [949, 428] on select "0 + 1 % + 2 % + 3 % + 4 % + 5 % + 6 % + 7 % + 8 % + 9 %" at bounding box center [983, 423] width 116 height 33
select select "+ 22 %"
click at [925, 407] on select "0 + 1 % + 2 % + 3 % + 4 % + 5 % + 6 % + 7 % + 8 % + 9 %" at bounding box center [983, 423] width 116 height 33
select select
click at [1084, 431] on select "0 + 1 % + 2 % + 3 % + 4 % + 5 % + 6 % + 7 % + 8 % + 9 %" at bounding box center [1121, 423] width 116 height 33
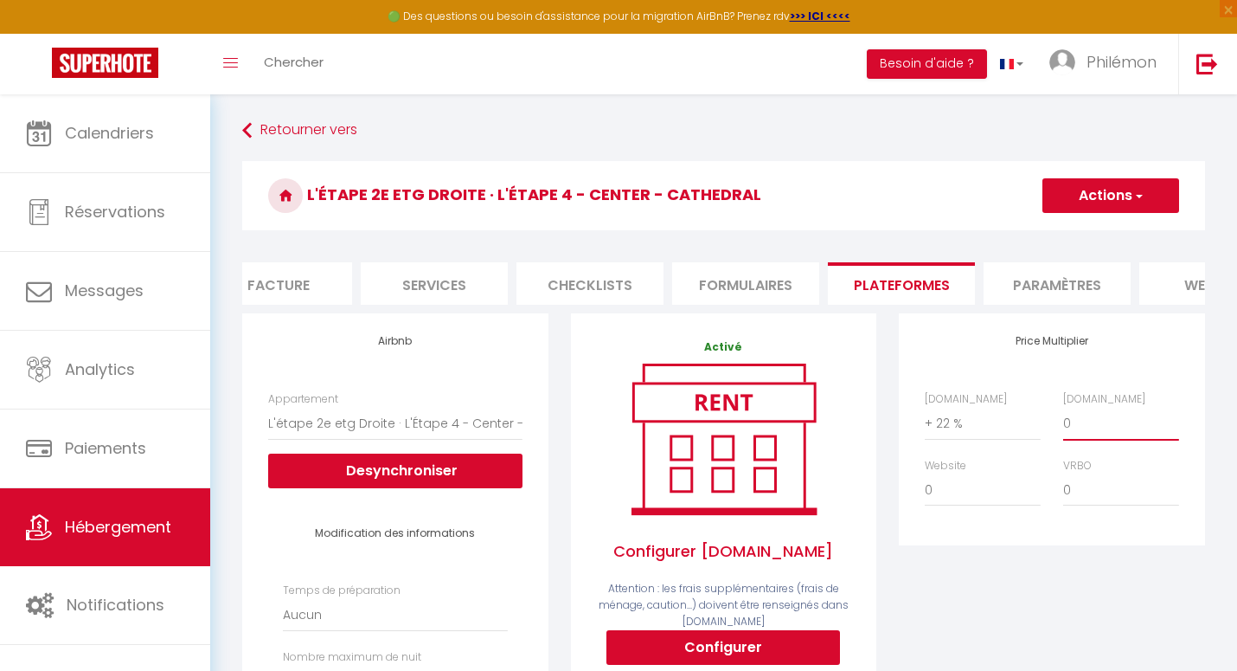
select select "+ 35 %"
click at [1063, 407] on select "0 + 1 % + 2 % + 3 % + 4 % + 5 % + 6 % + 7 % + 8 % + 9 %" at bounding box center [1121, 423] width 116 height 33
select select
click at [1124, 204] on button "Actions" at bounding box center [1111, 195] width 137 height 35
click at [1109, 235] on link "Enregistrer" at bounding box center [1110, 233] width 137 height 22
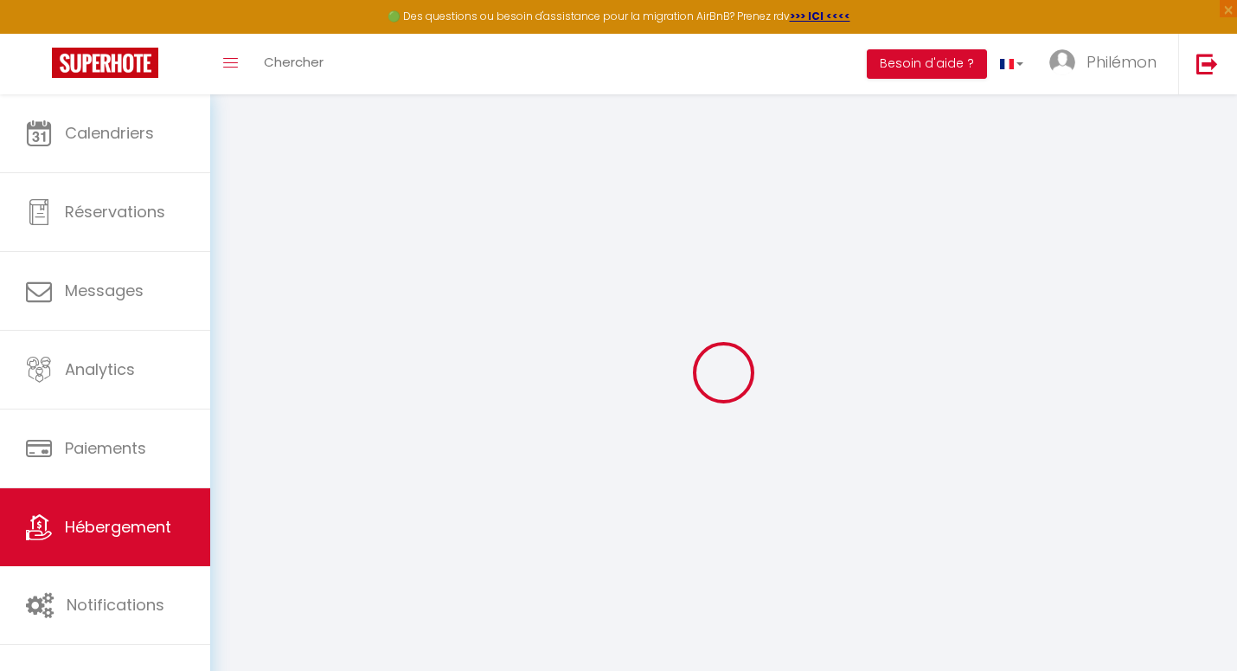
select select "EUR"
select select
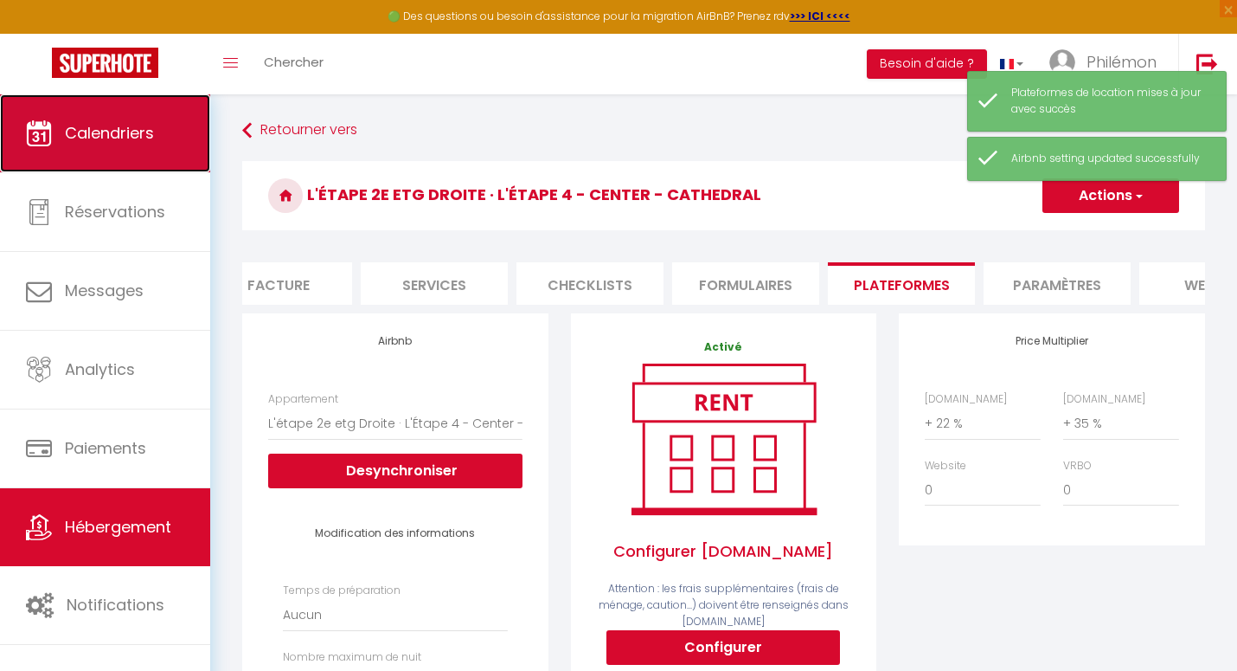
click at [146, 132] on span "Calendriers" at bounding box center [109, 133] width 89 height 22
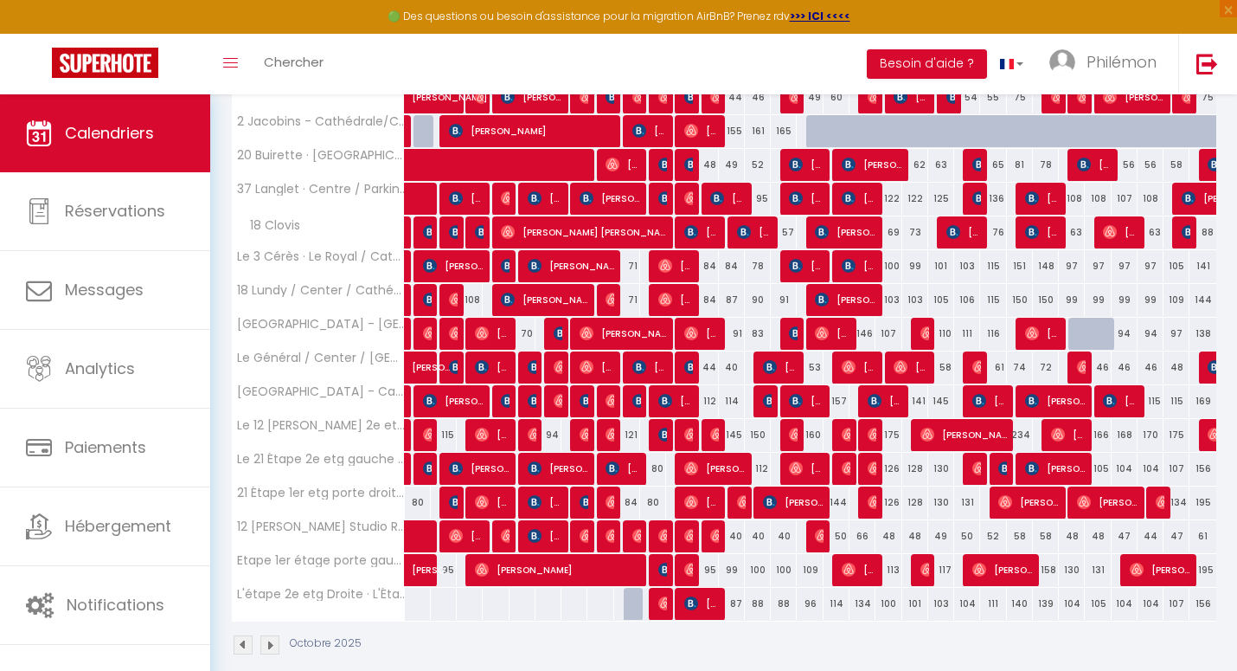
scroll to position [319, 0]
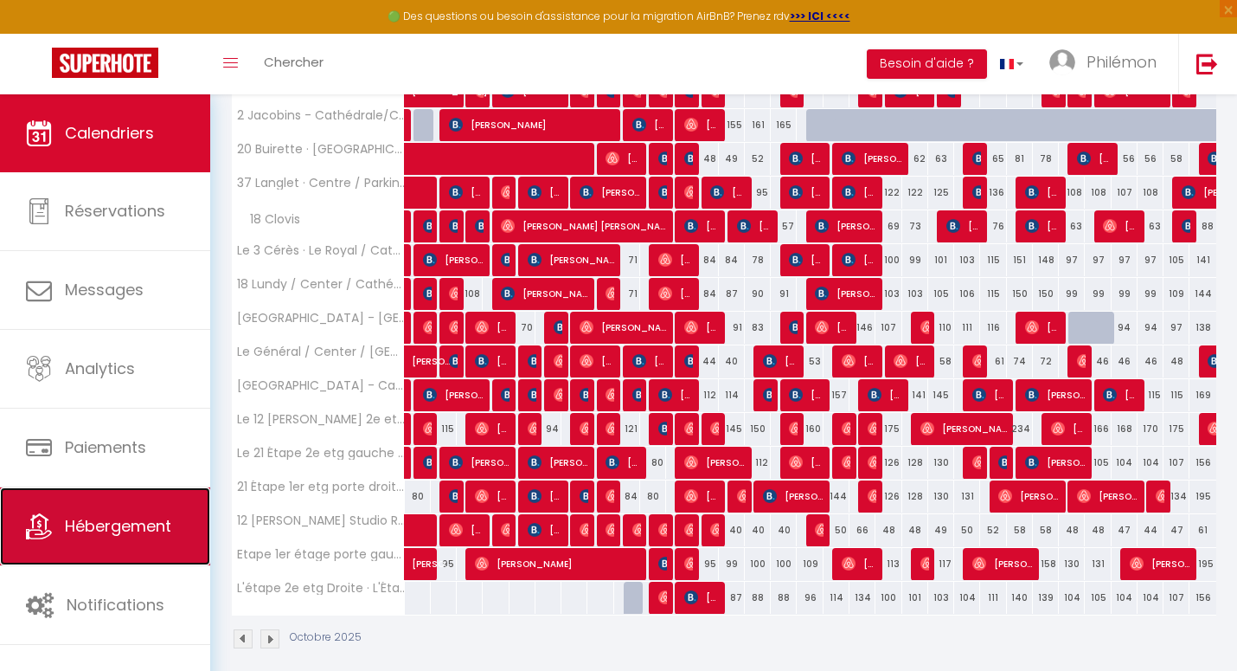
click at [67, 511] on link "Hébergement" at bounding box center [105, 526] width 210 height 78
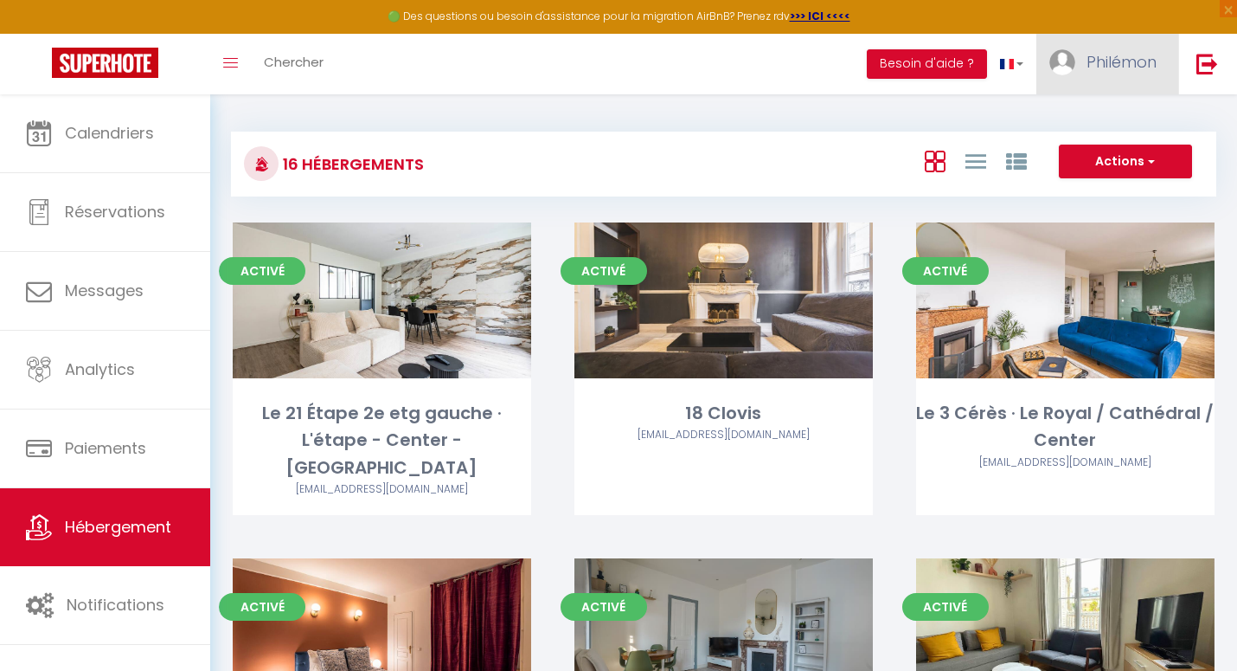
click at [1076, 64] on link "Philémon" at bounding box center [1108, 64] width 142 height 61
click at [1069, 149] on icon at bounding box center [1063, 152] width 12 height 12
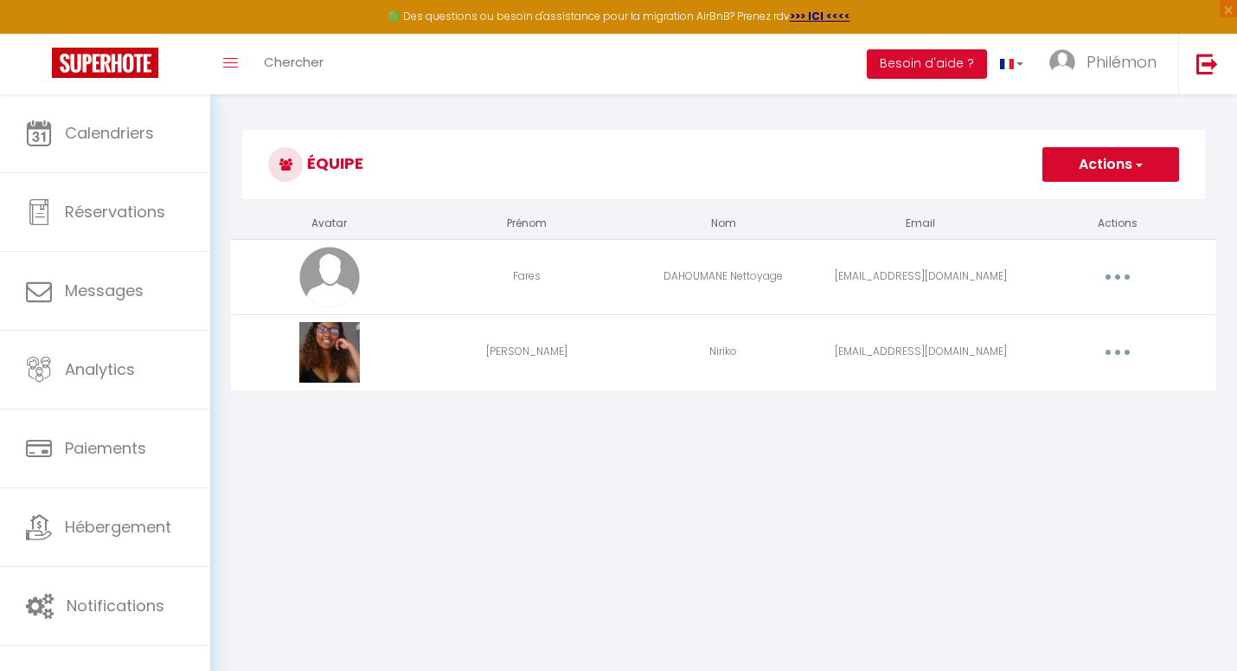
click at [1121, 276] on button "button" at bounding box center [1118, 277] width 48 height 28
click at [1063, 329] on link "Editer" at bounding box center [1073, 316] width 128 height 29
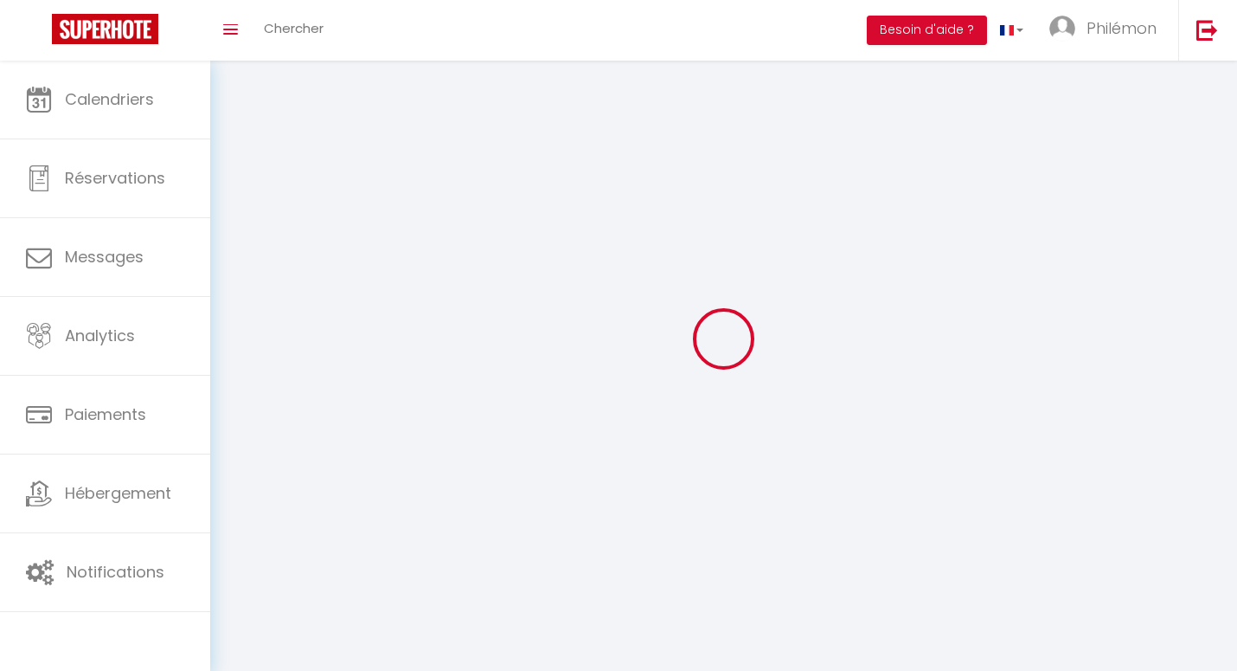
type input "Fares"
type input "DAHOUMANE Nettoyage"
type input "[EMAIL_ADDRESS][DOMAIN_NAME]"
type textarea "Accès entreprise ménage"
type textarea "[URL][DOMAIN_NAME]"
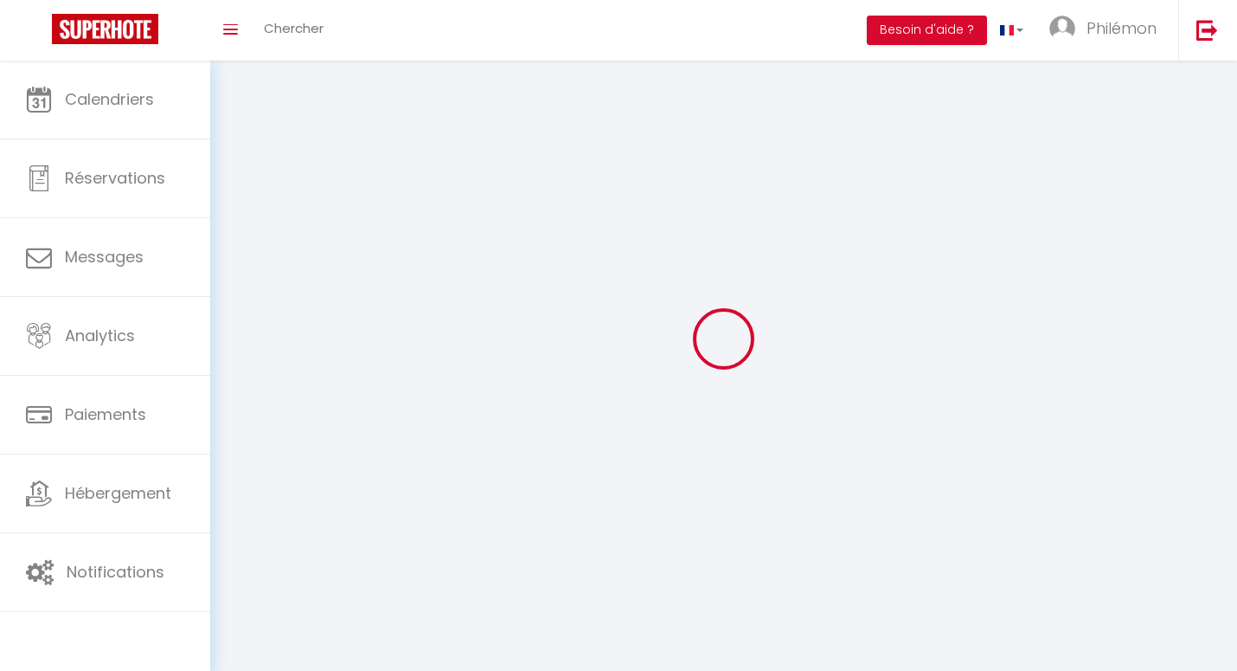
checkbox input "false"
checkbox input "true"
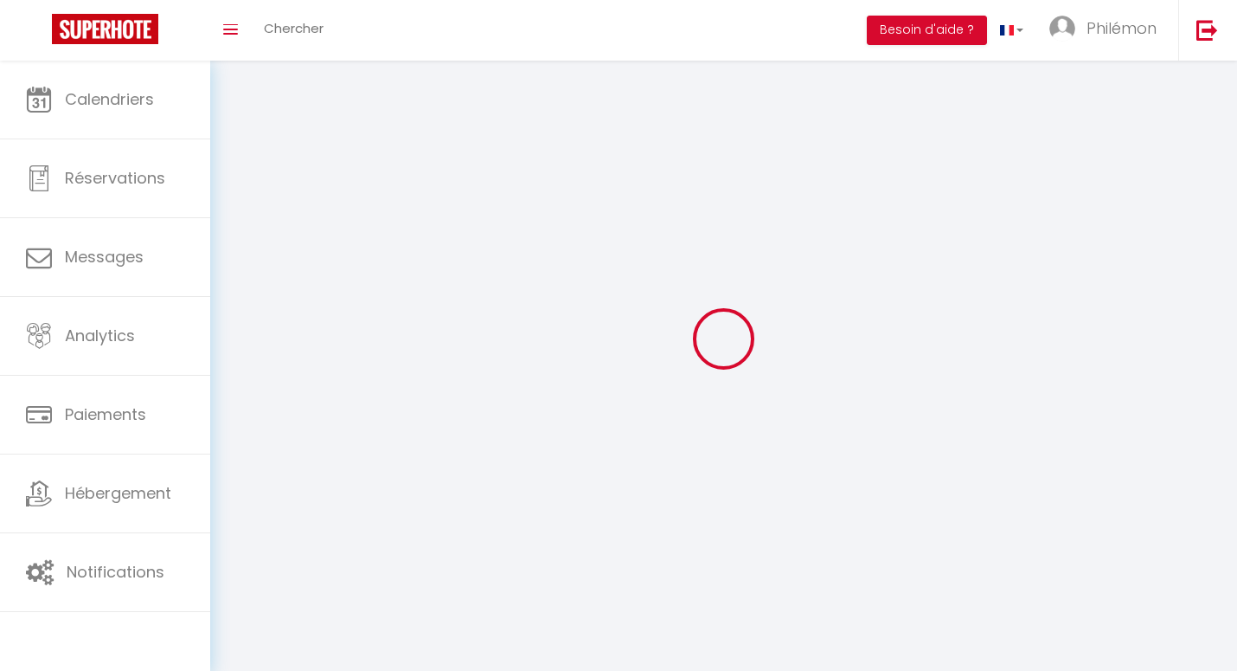
checkbox input "true"
checkbox input "false"
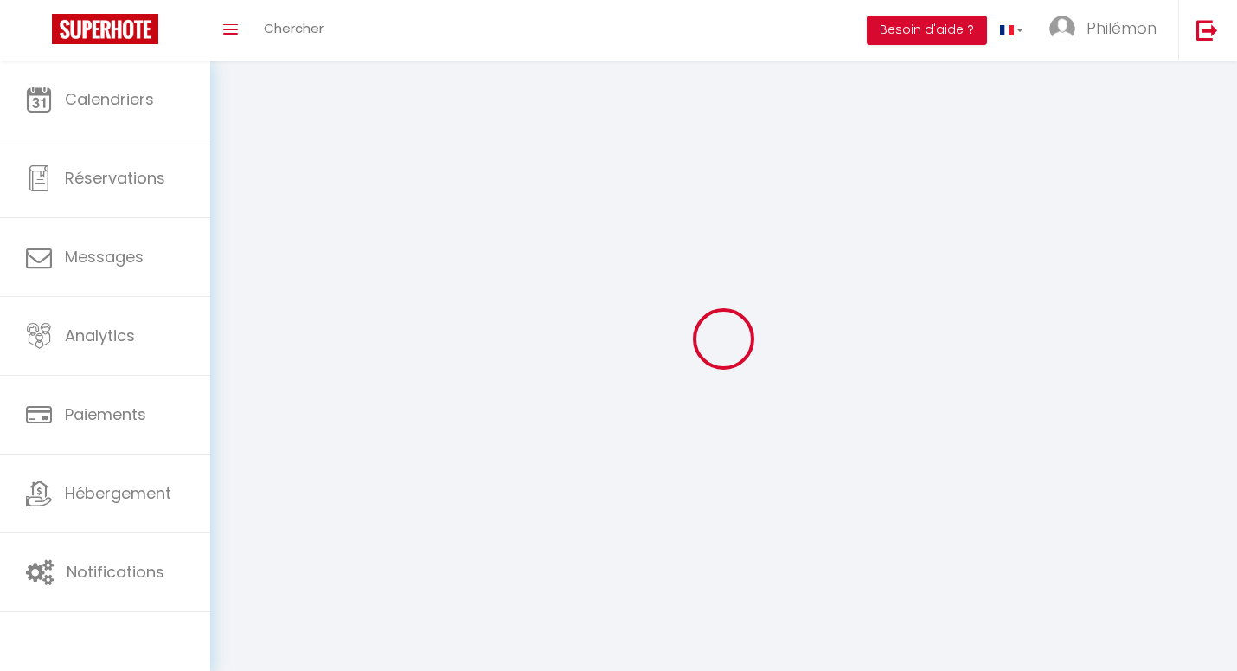
checkbox input "false"
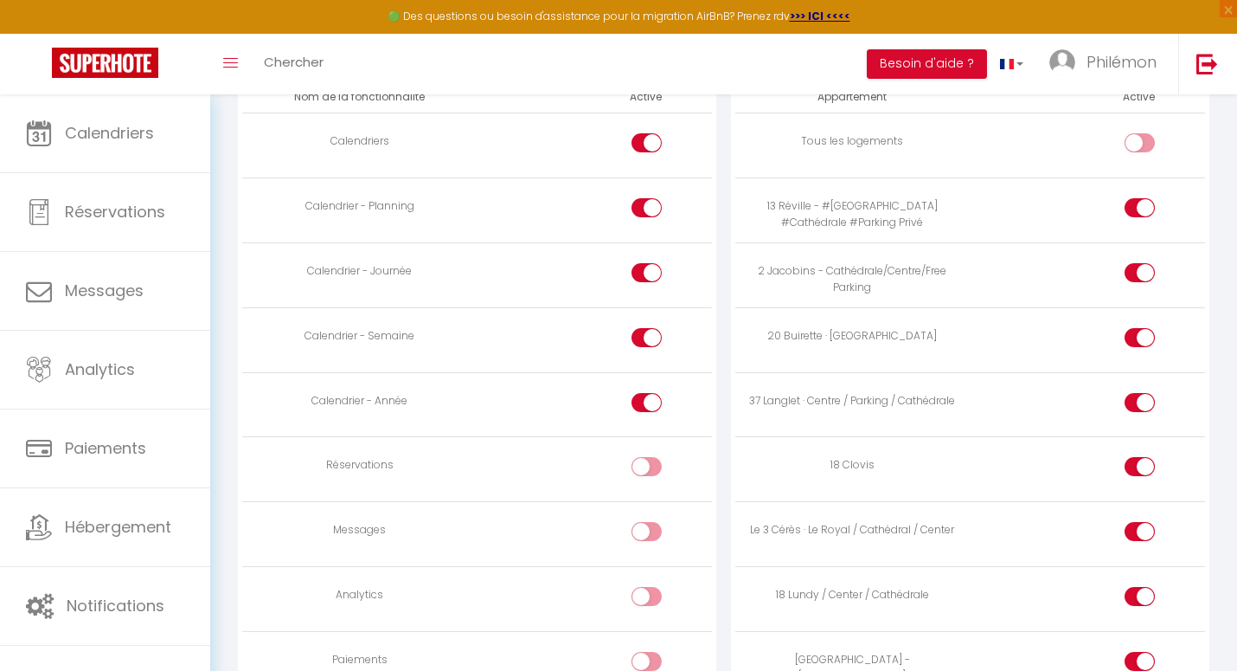
scroll to position [986, 0]
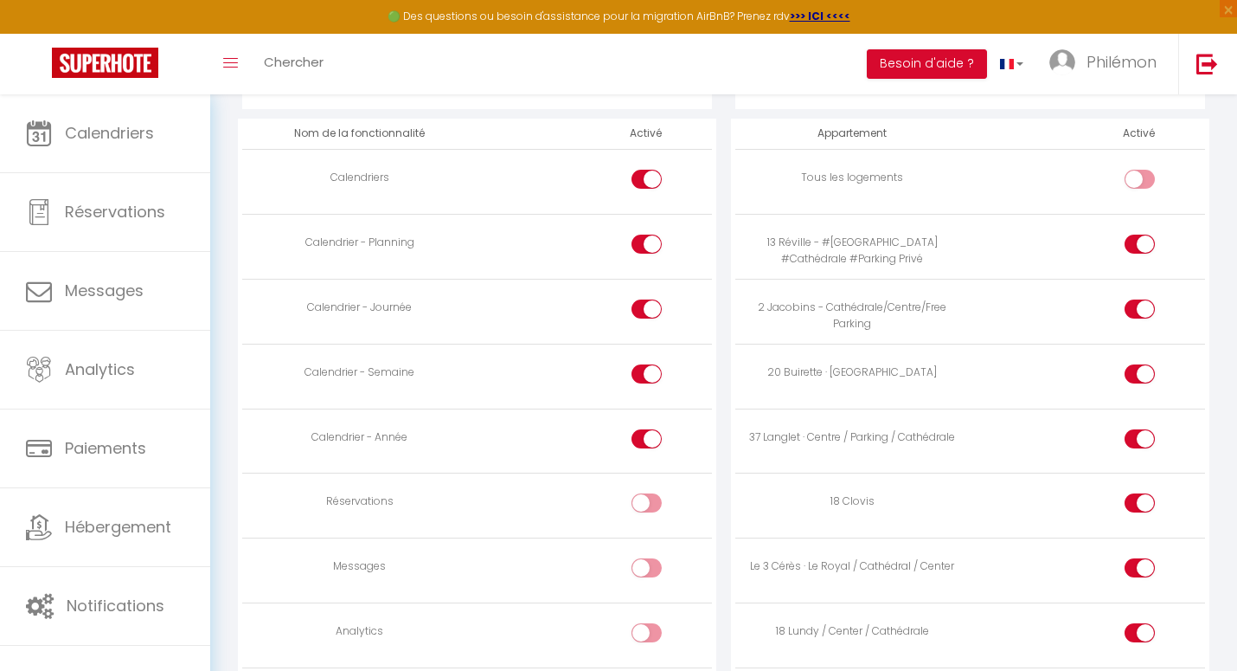
click at [1147, 183] on input "checkbox" at bounding box center [1155, 183] width 30 height 26
checkbox input "true"
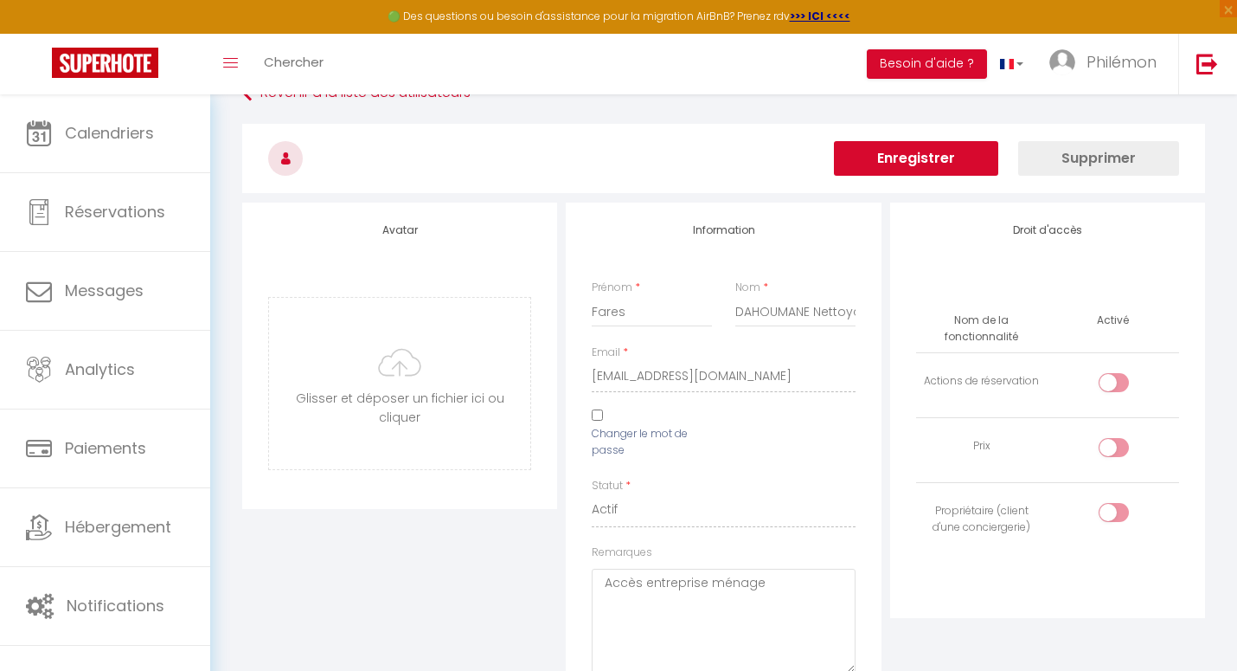
scroll to position [0, 0]
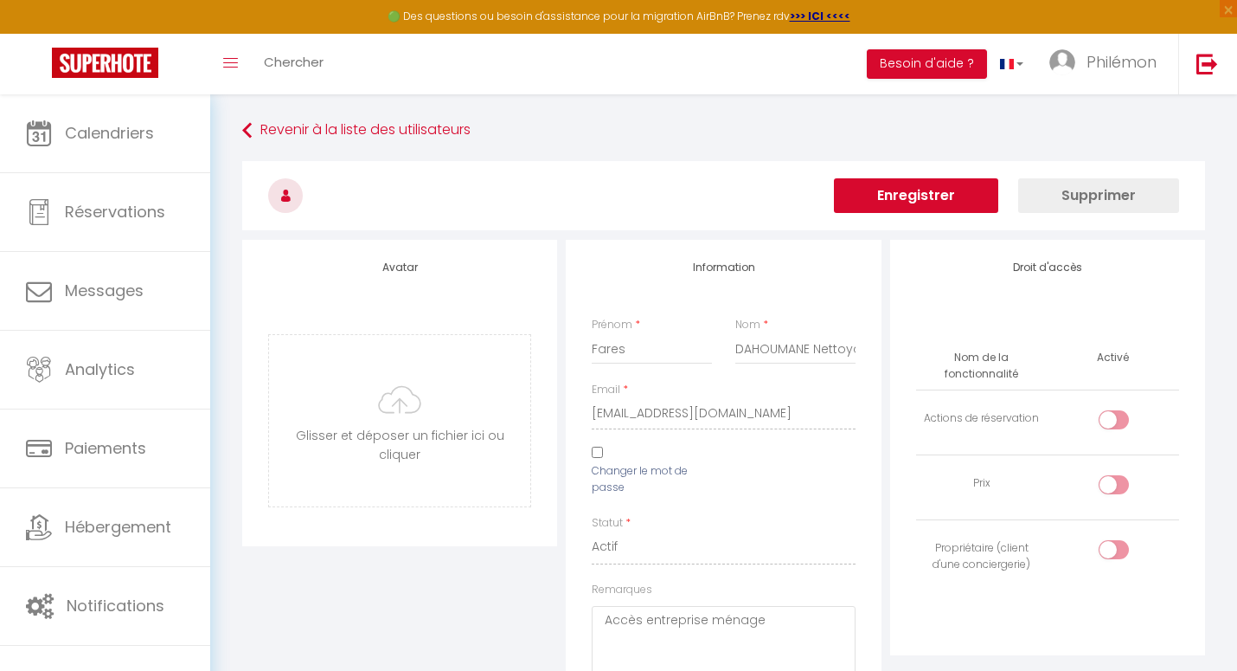
click at [914, 176] on h3 at bounding box center [723, 195] width 963 height 69
click at [914, 196] on button "Enregistrer" at bounding box center [916, 195] width 164 height 35
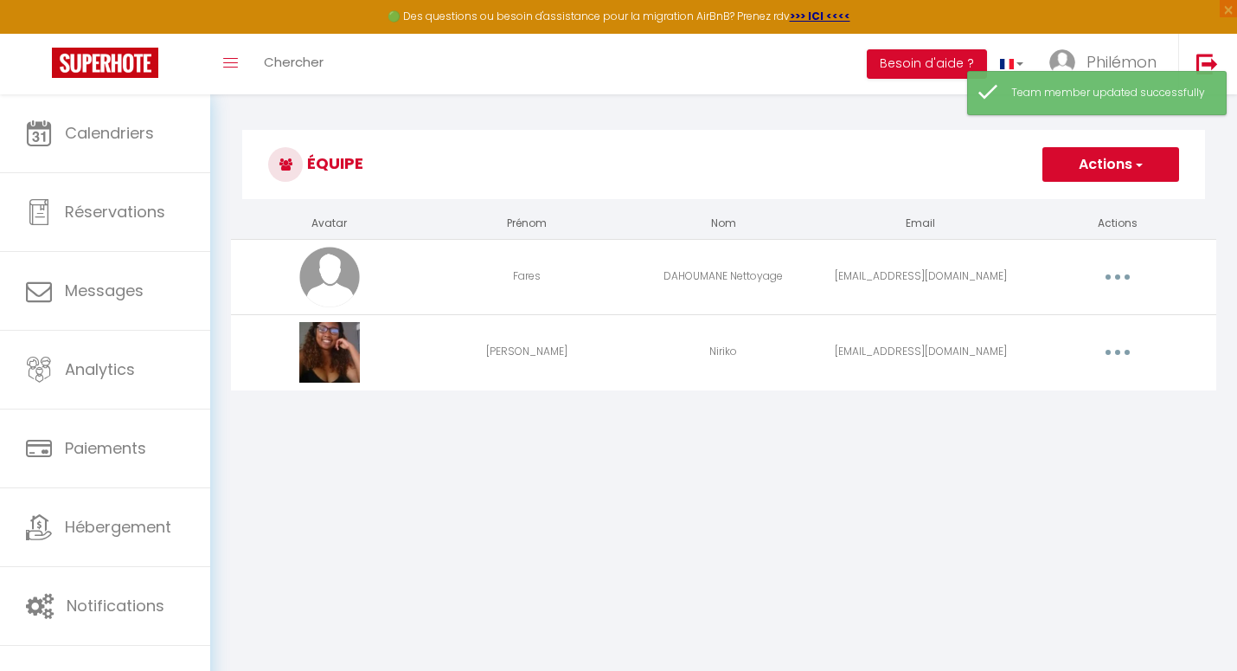
click at [1133, 355] on button "button" at bounding box center [1118, 352] width 48 height 28
click at [1102, 377] on link "Editer" at bounding box center [1073, 391] width 128 height 29
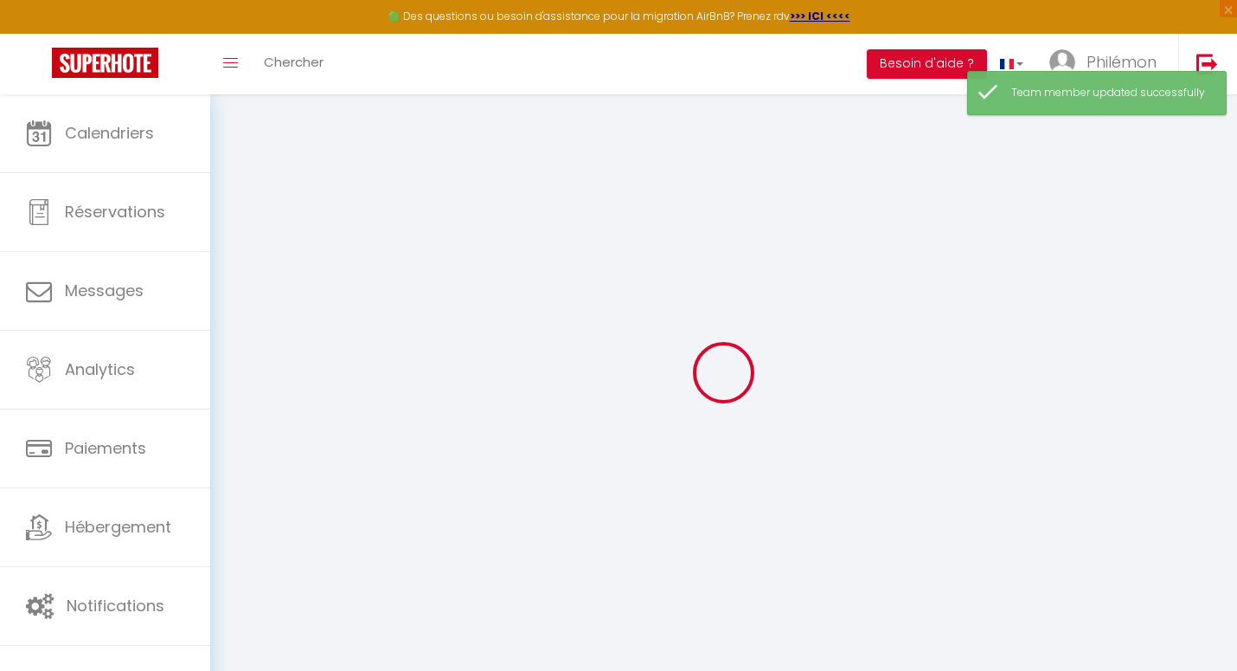
type input "[PERSON_NAME]"
type input "Niriko"
type input "[EMAIL_ADDRESS][DOMAIN_NAME]"
type textarea "[URL][DOMAIN_NAME]"
checkbox input "true"
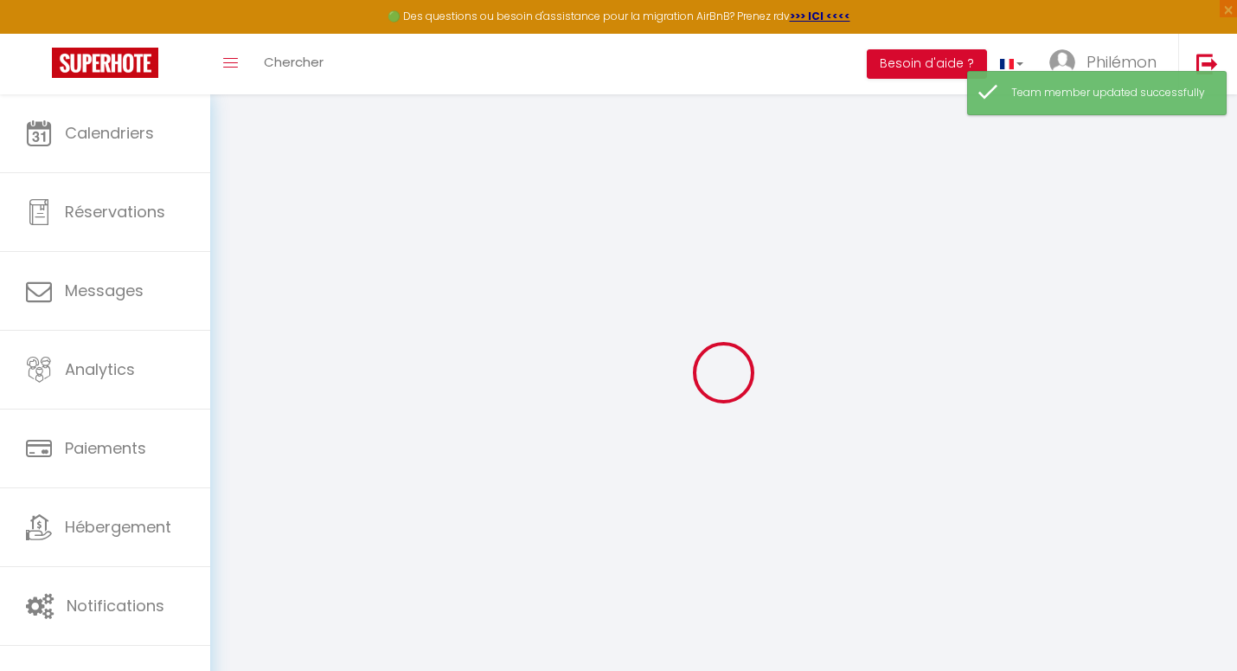
checkbox input "false"
checkbox input "true"
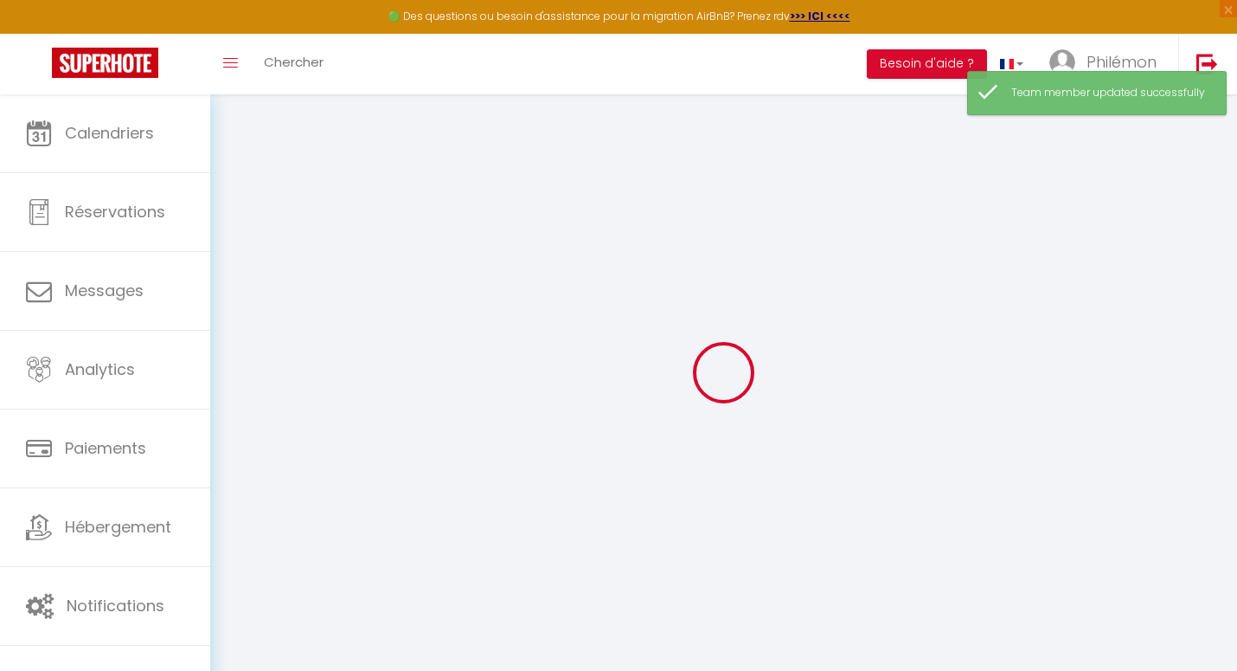
checkbox input "true"
checkbox input "false"
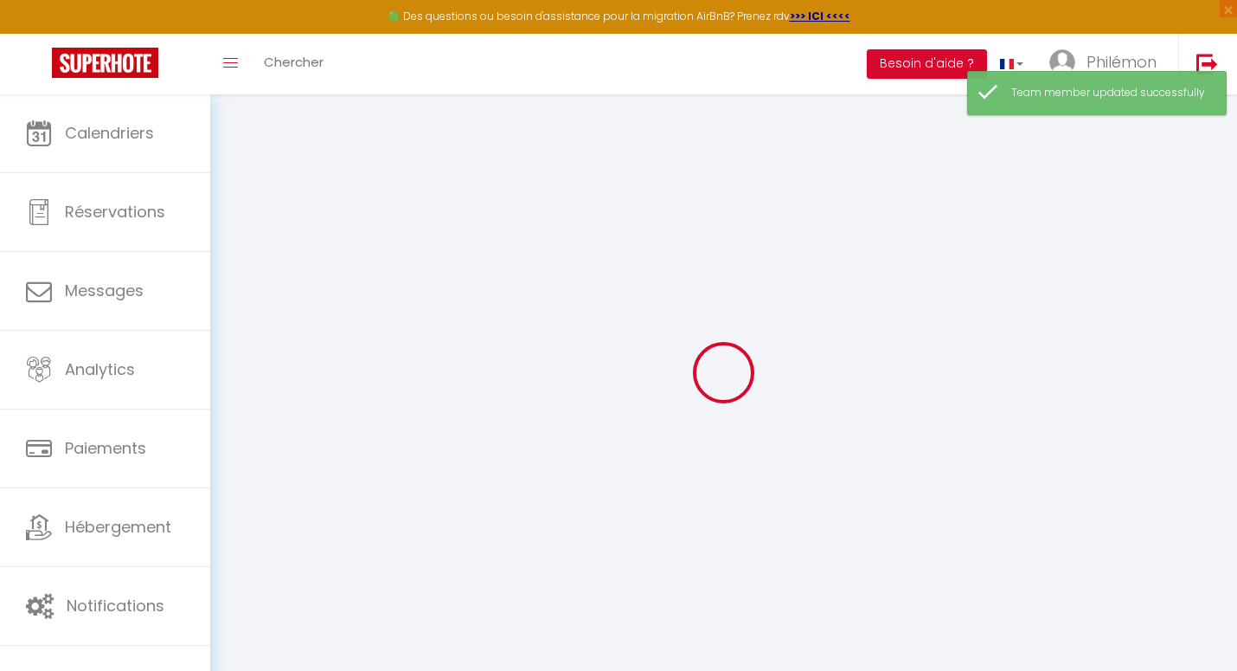
checkbox input "false"
checkbox input "true"
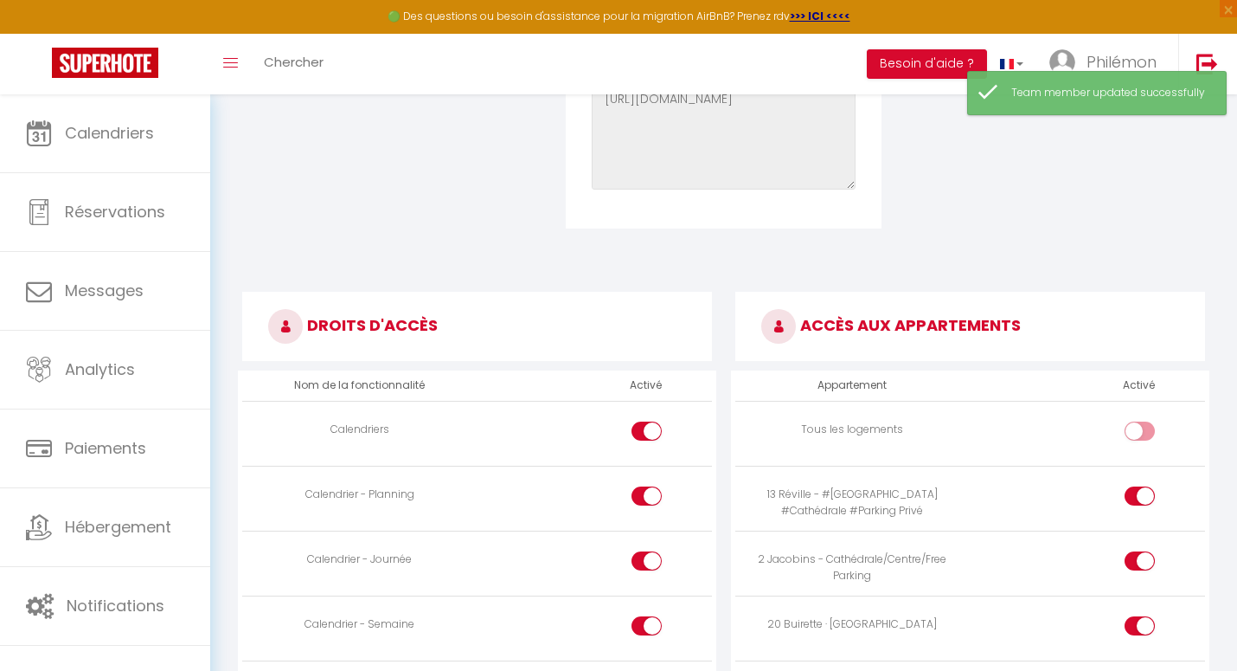
scroll to position [753, 0]
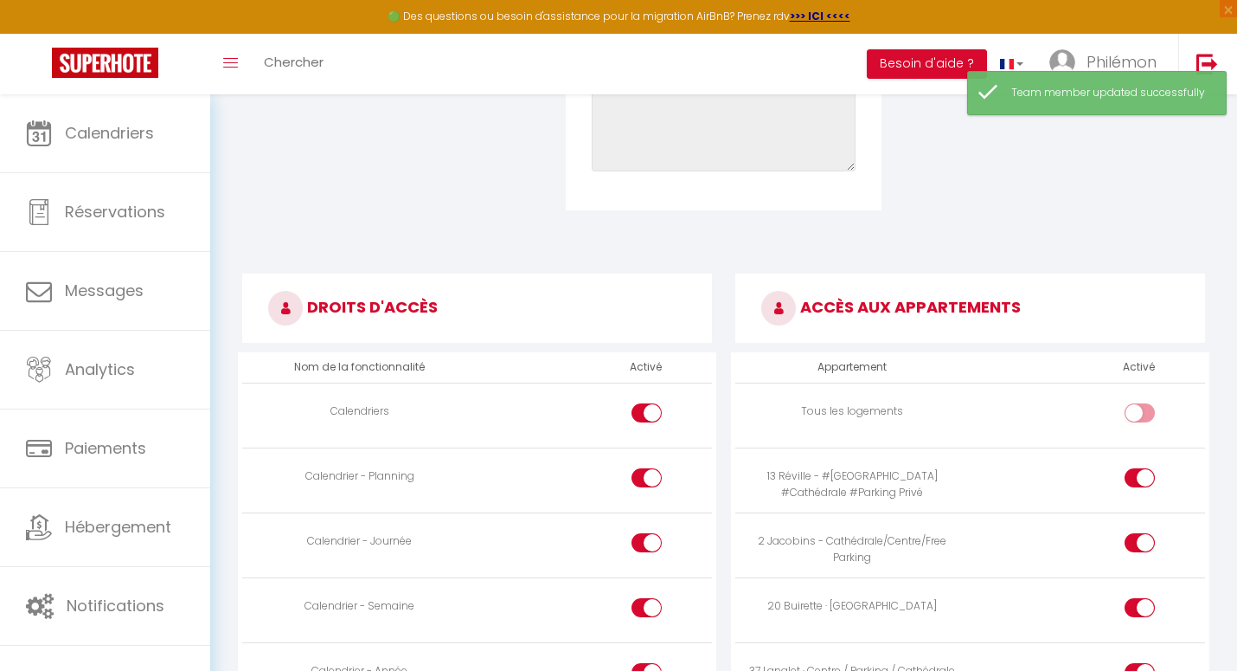
click at [1138, 417] on div at bounding box center [1140, 412] width 30 height 19
click at [1140, 417] on input "checkbox" at bounding box center [1155, 416] width 30 height 26
checkbox input "true"
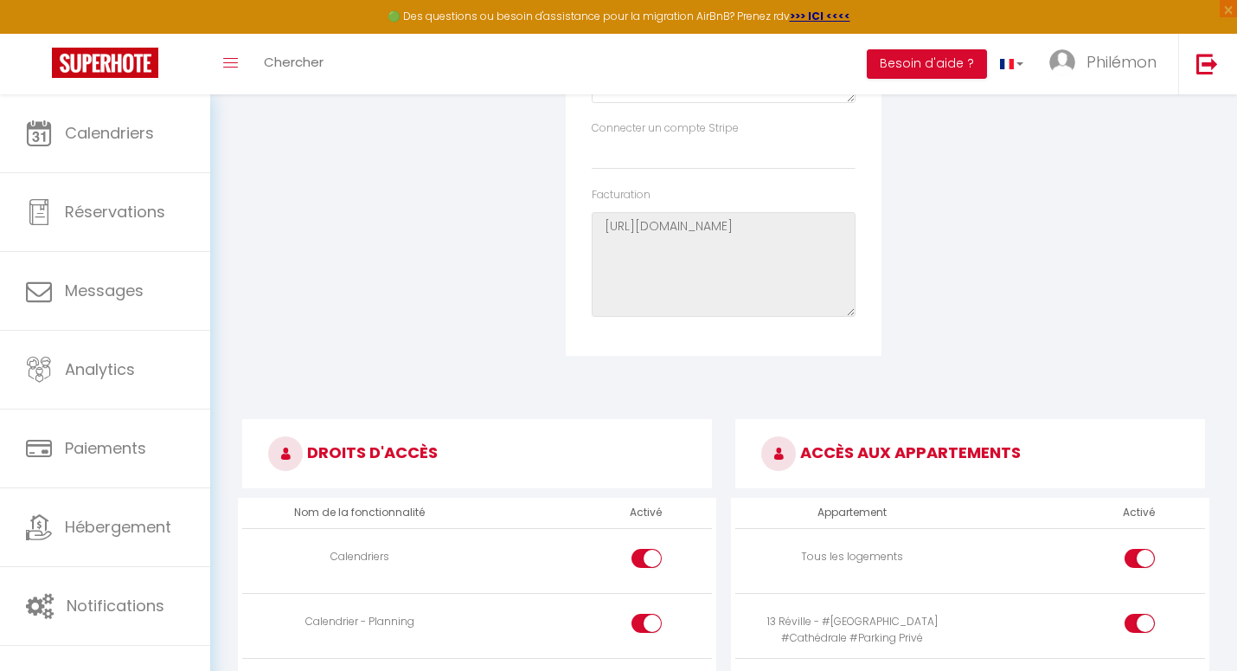
scroll to position [0, 0]
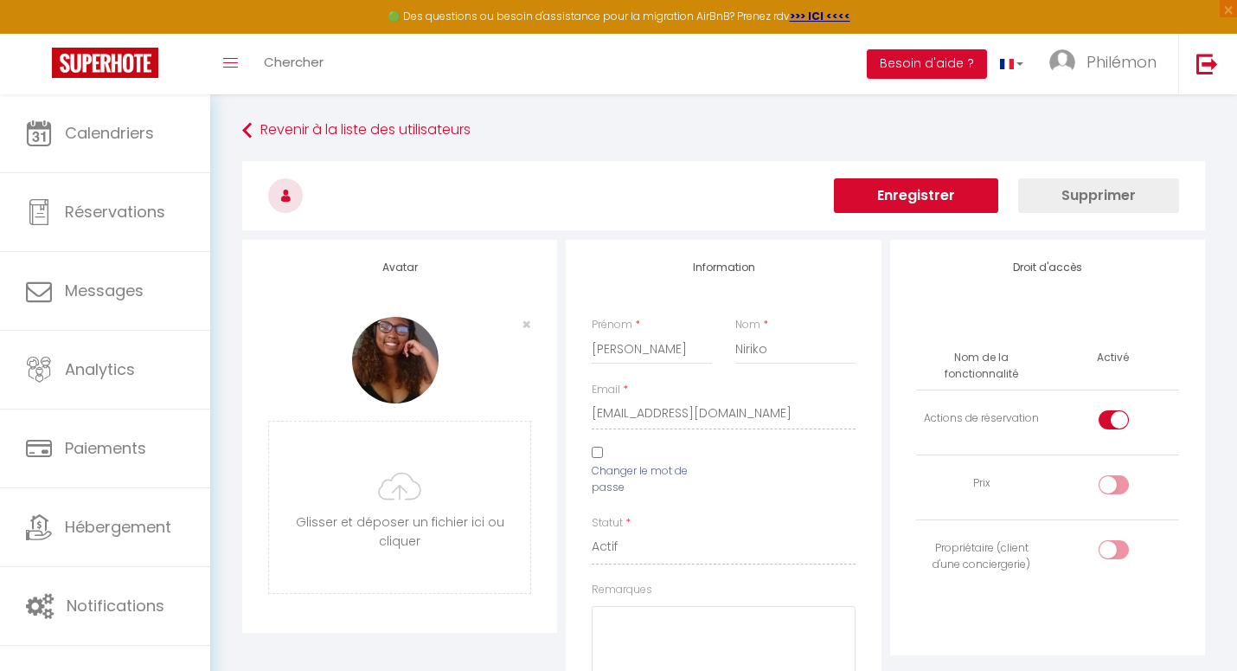
click at [892, 198] on button "Enregistrer" at bounding box center [916, 195] width 164 height 35
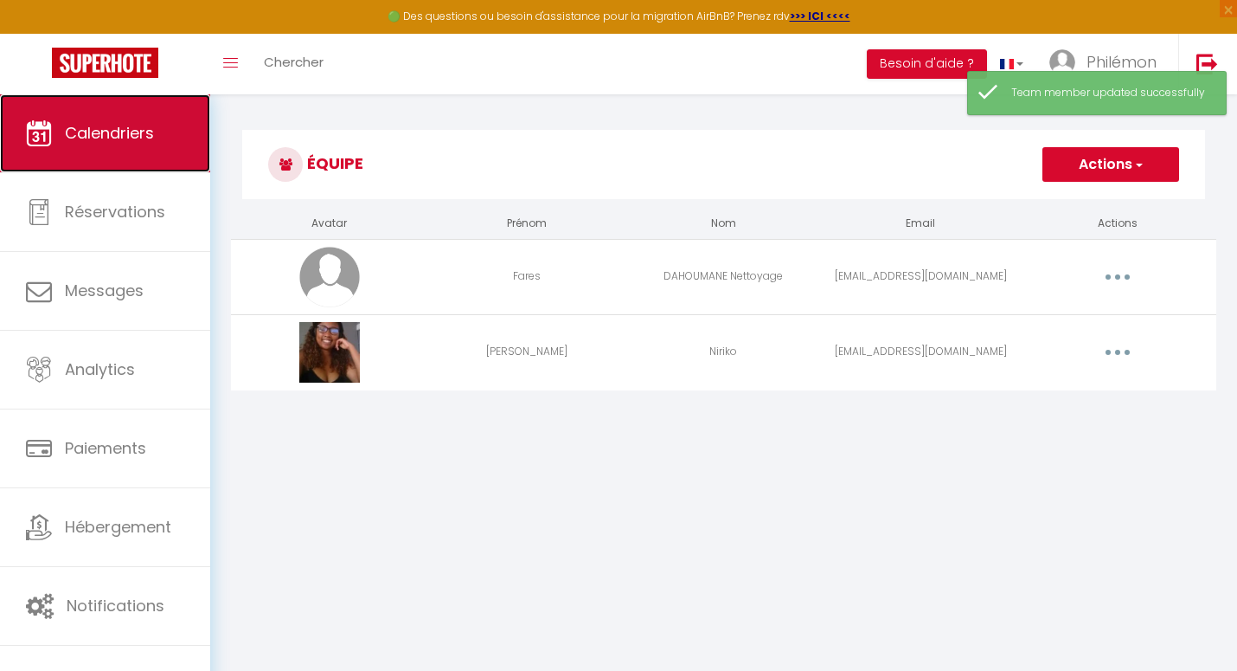
click at [120, 131] on span "Calendriers" at bounding box center [109, 133] width 89 height 22
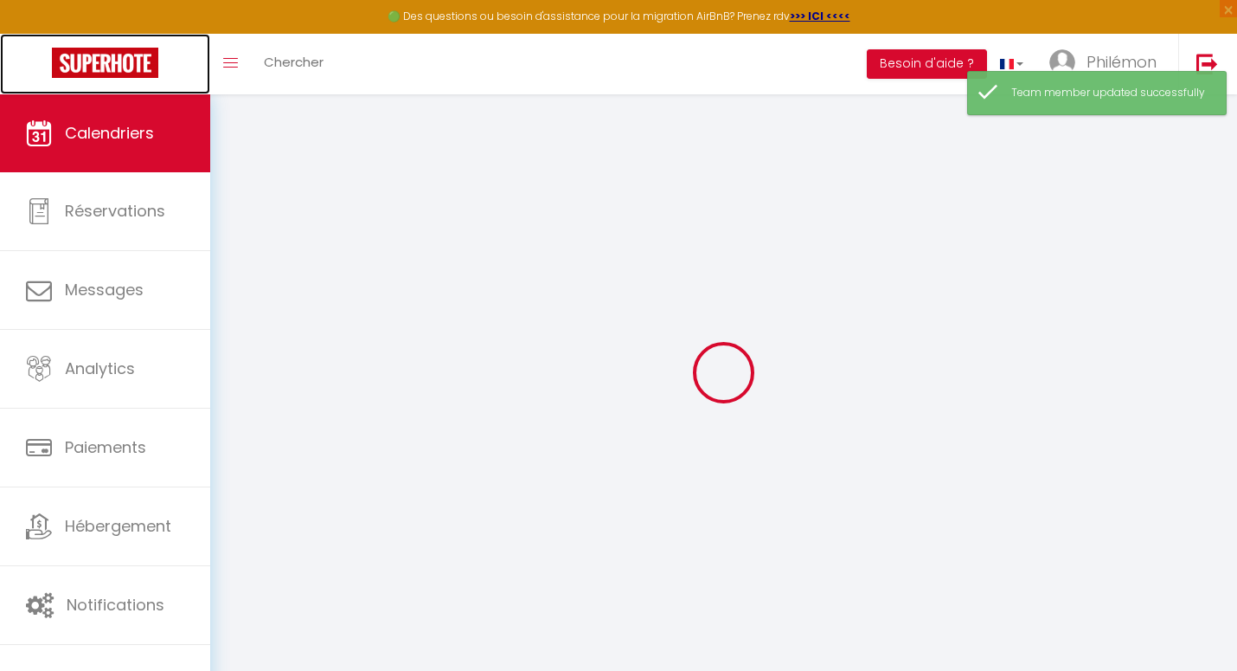
click at [106, 73] on img at bounding box center [105, 63] width 106 height 30
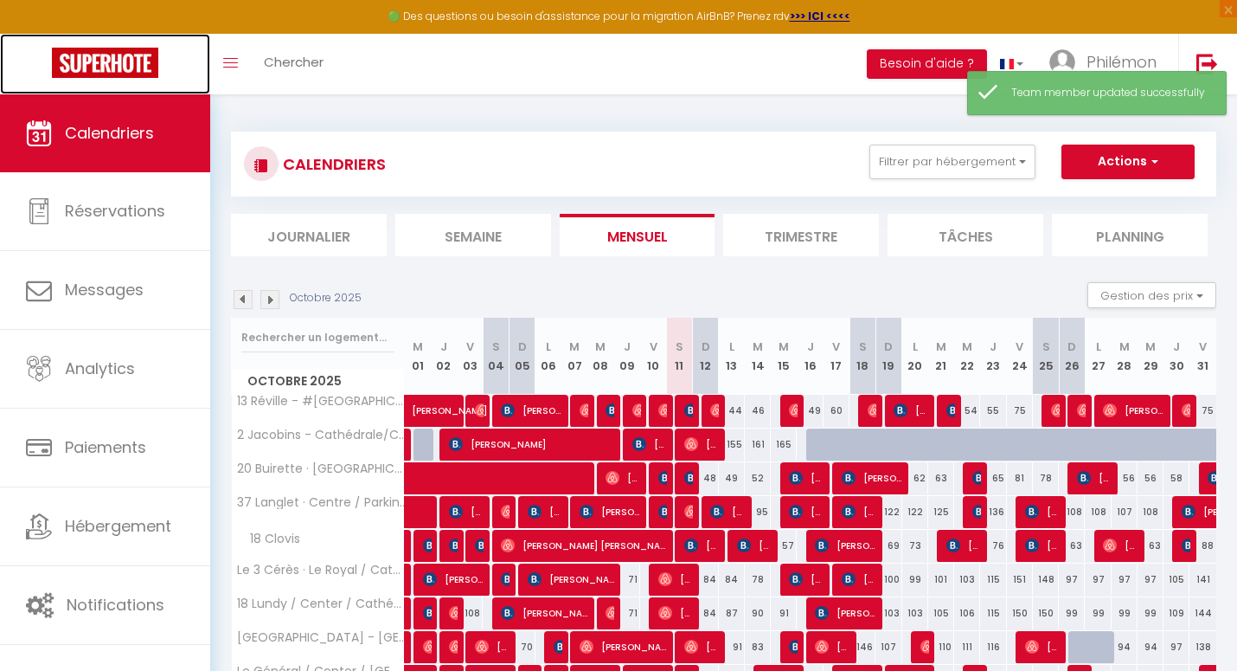
click at [106, 73] on img at bounding box center [105, 63] width 106 height 30
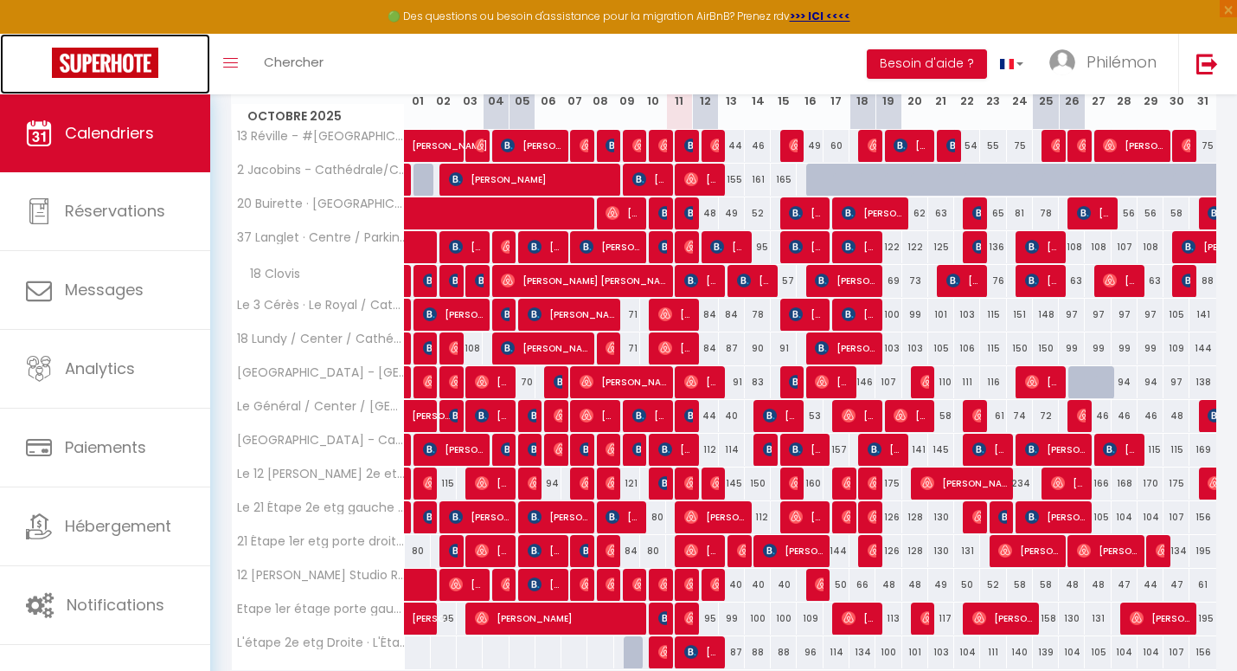
scroll to position [266, 0]
